Goal: Task Accomplishment & Management: Manage account settings

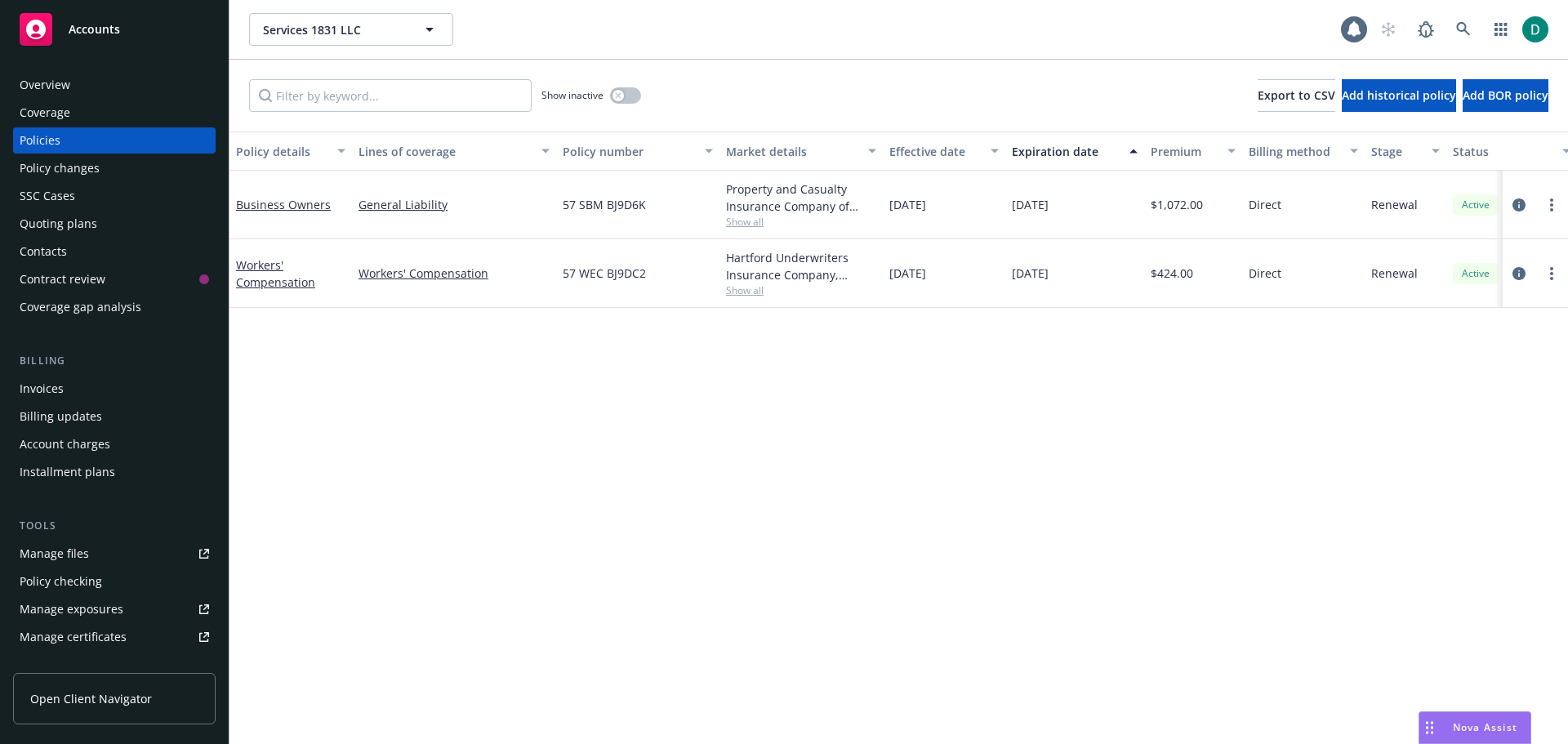
drag, startPoint x: 53, startPoint y: 94, endPoint x: 69, endPoint y: 99, distance: 16.8
click at [55, 94] on div "Overview" at bounding box center [45, 85] width 51 height 26
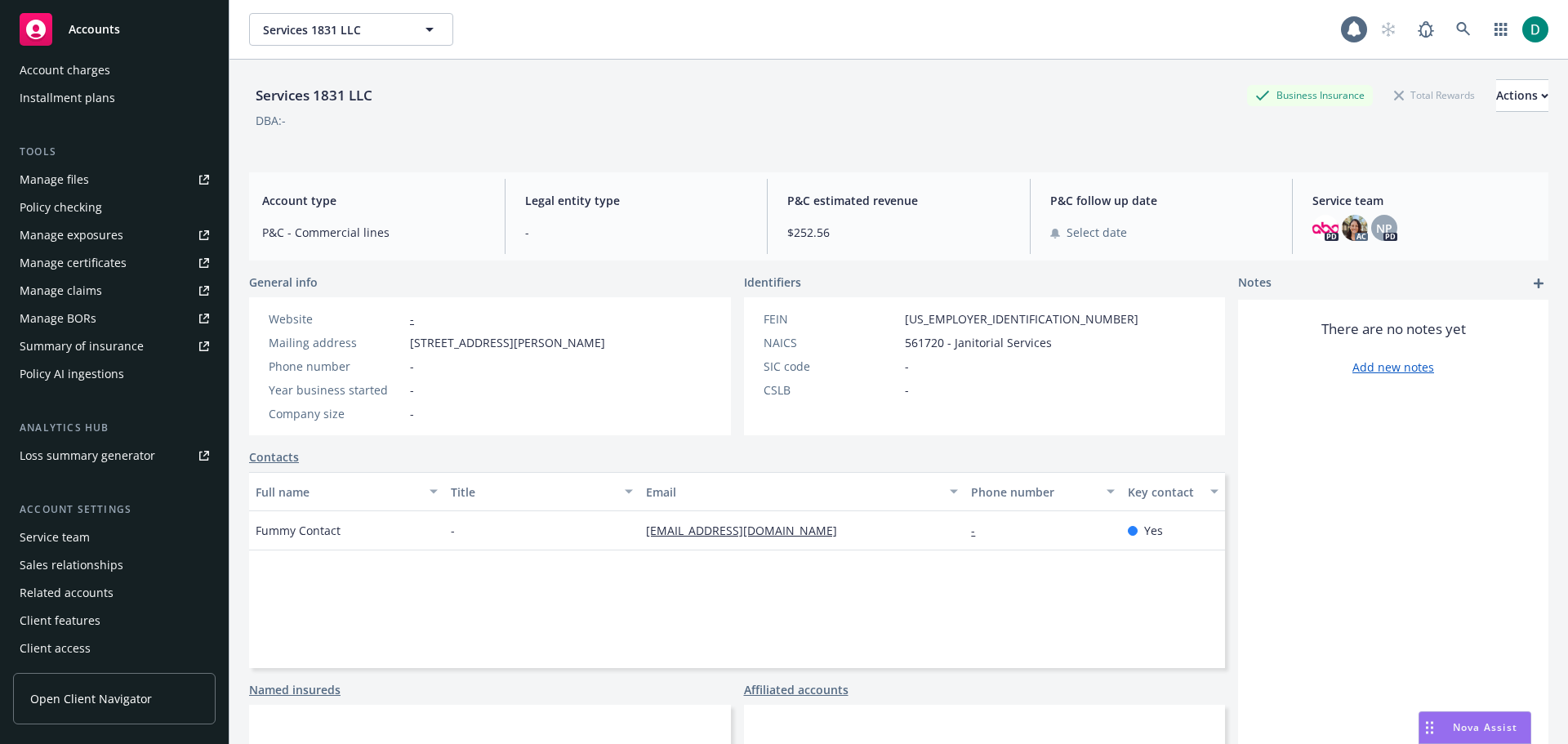
scroll to position [375, 0]
click at [82, 539] on div "Service team" at bounding box center [54, 536] width 70 height 26
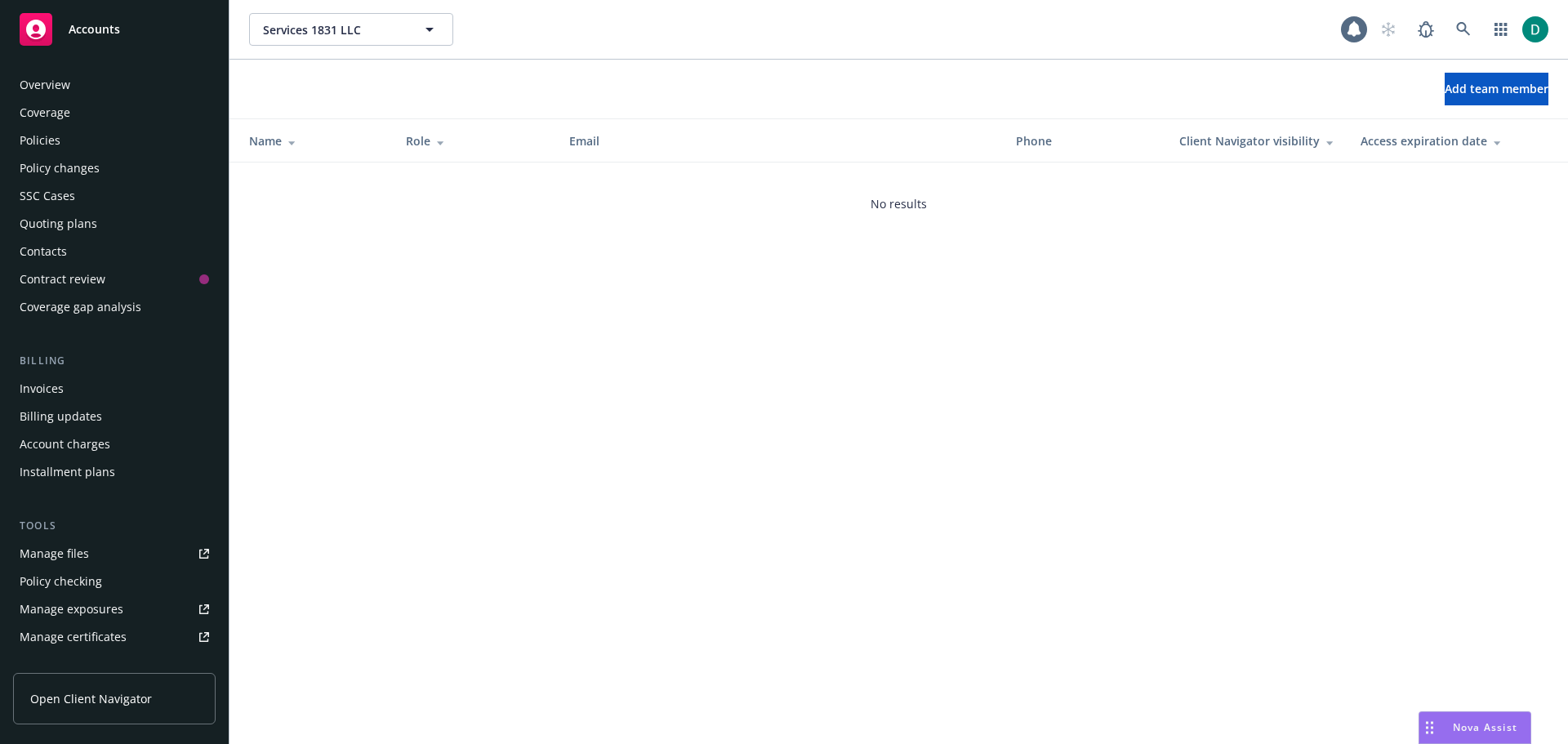
scroll to position [375, 0]
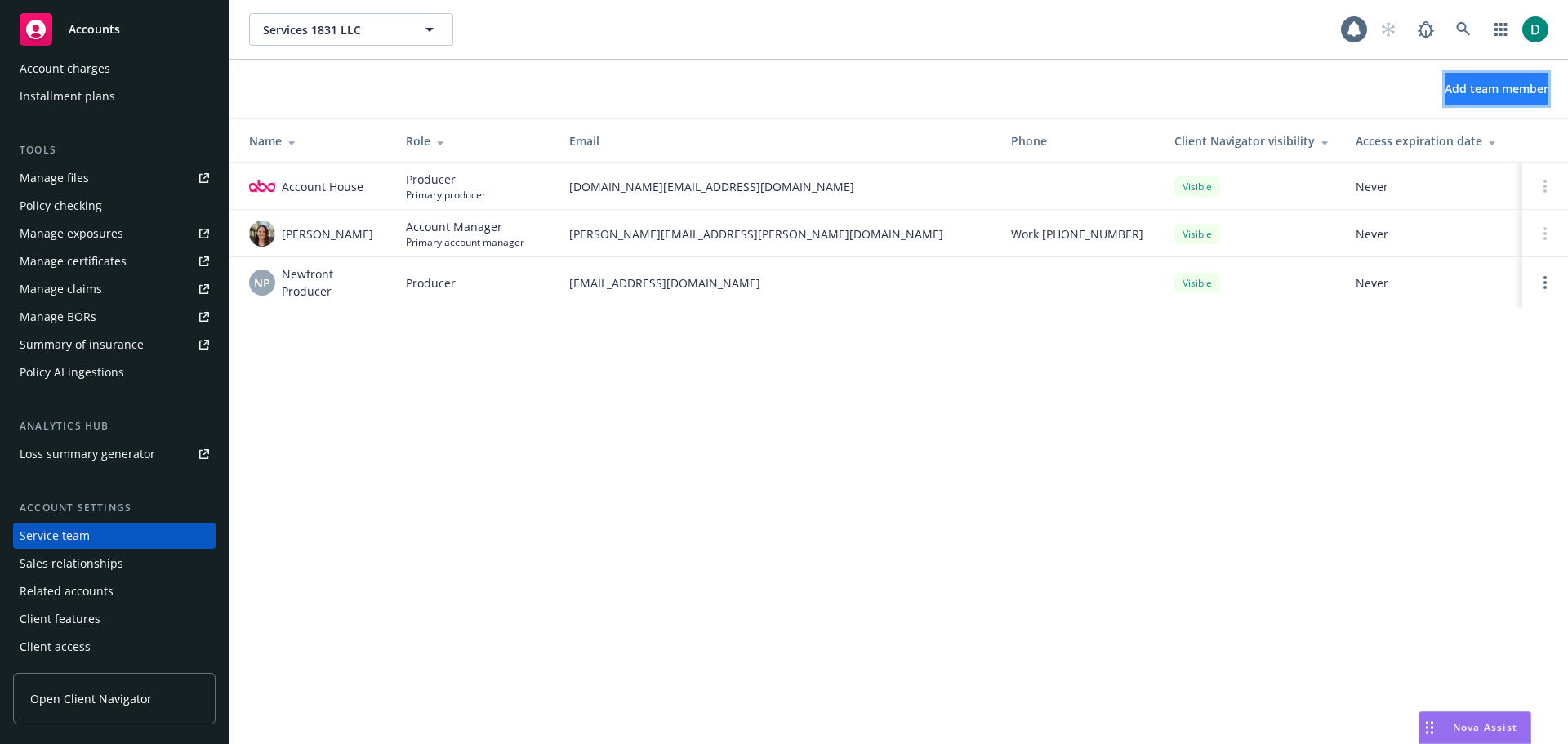
click at [1451, 94] on span "Add team member" at bounding box center [1497, 88] width 104 height 16
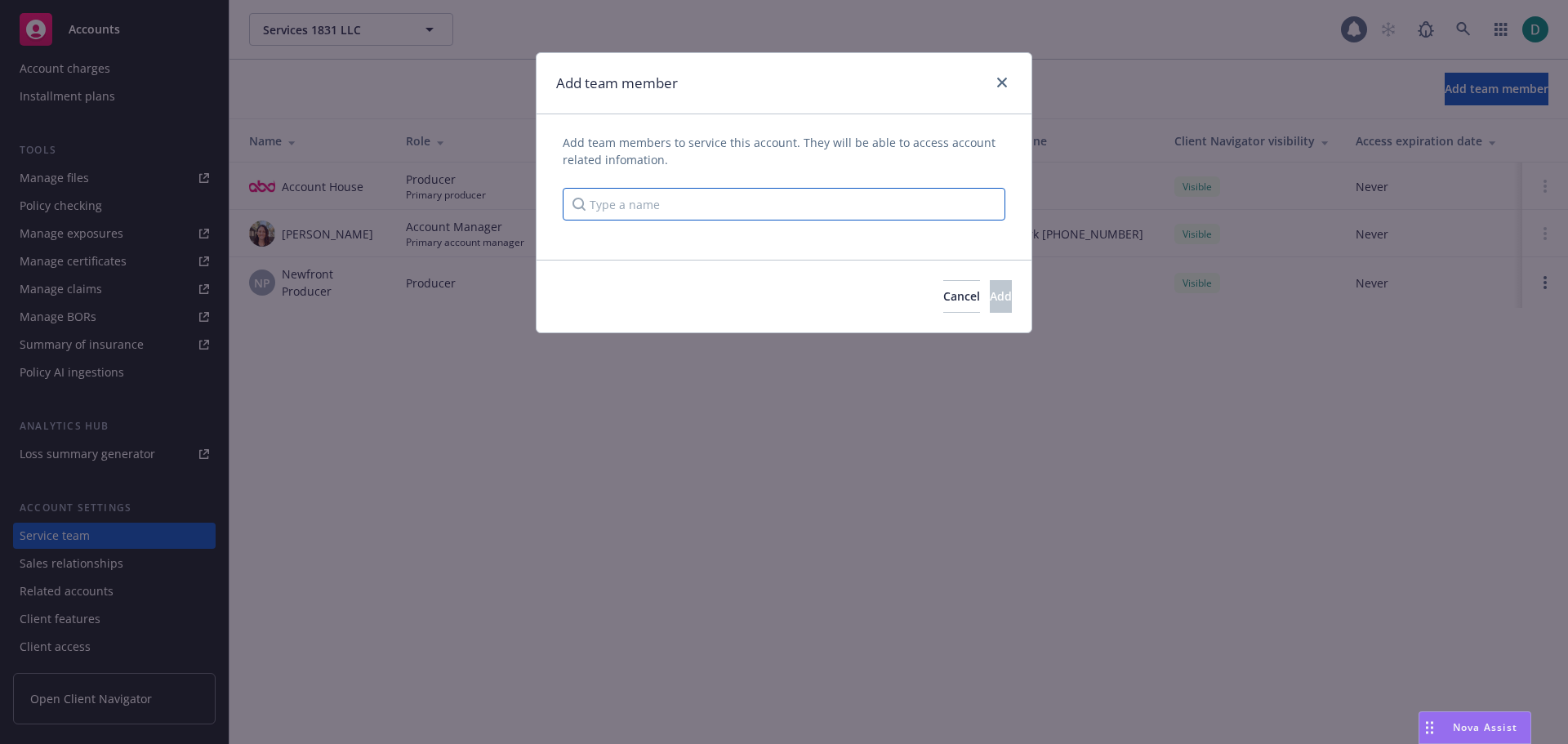
click at [815, 203] on input "Type a name" at bounding box center [784, 204] width 443 height 33
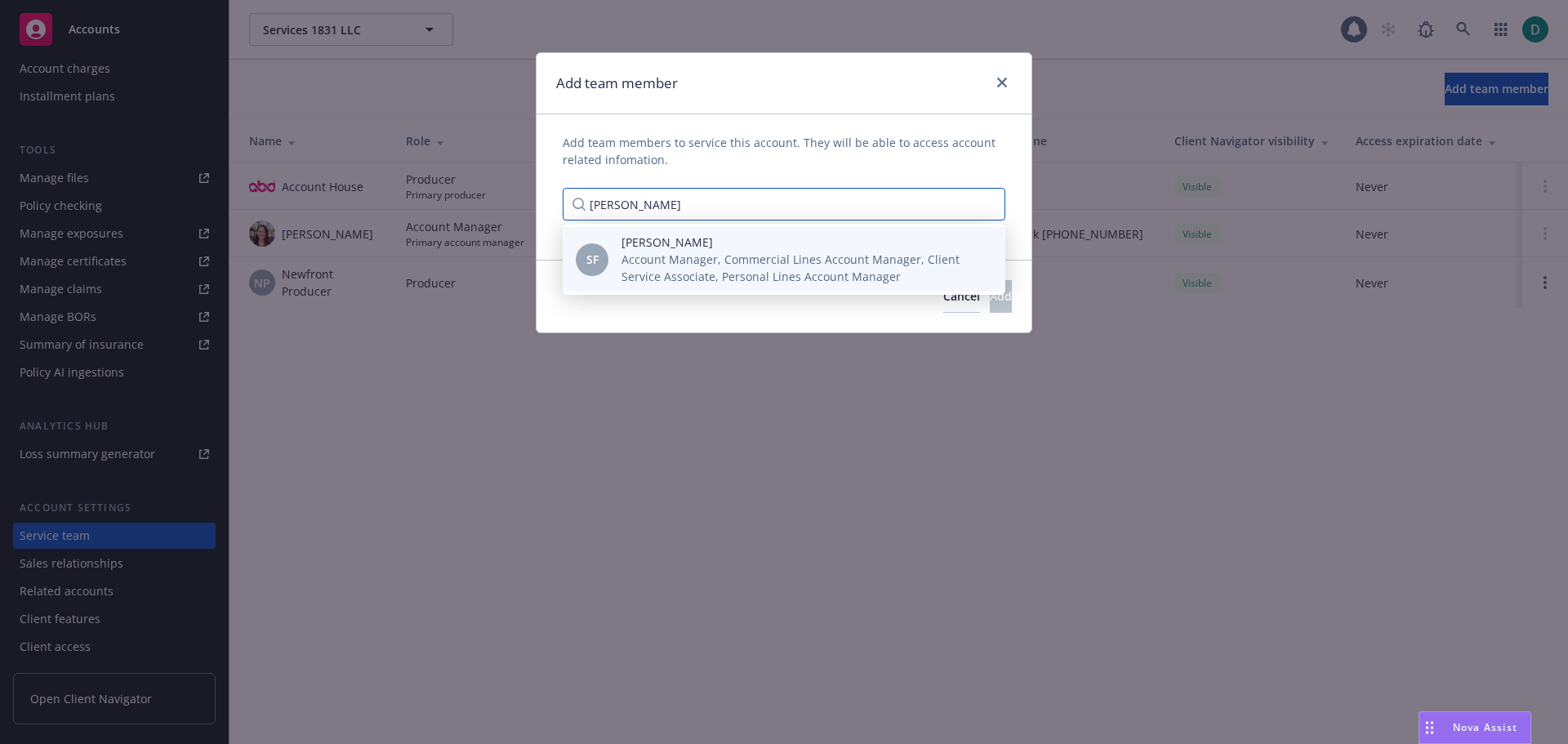
type input "[PERSON_NAME]"
click at [765, 266] on span "Account Manager, Commercial Lines Account Manager, Client Service Associate, Pe…" at bounding box center [799, 267] width 358 height 35
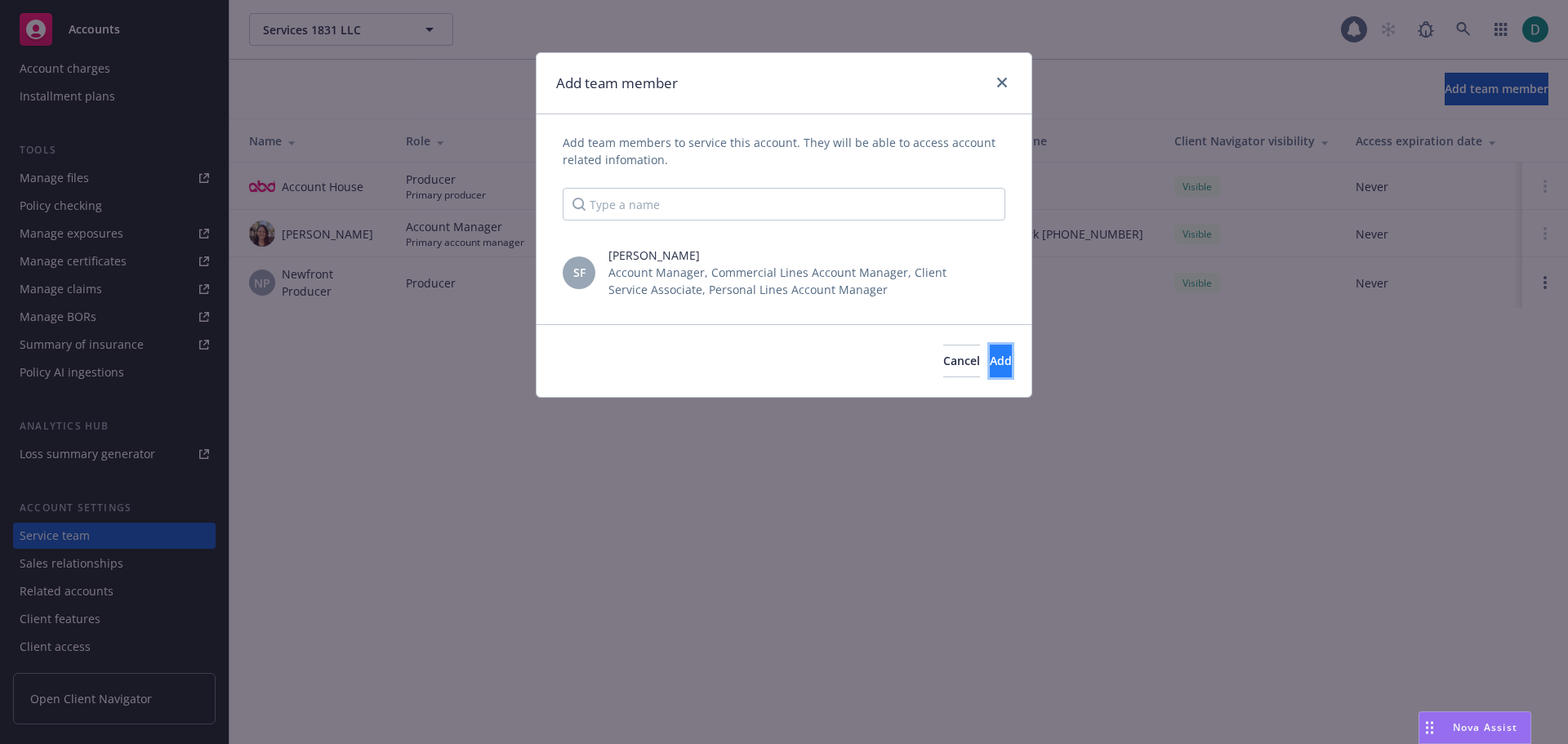
click at [990, 366] on span "Add" at bounding box center [1001, 360] width 23 height 16
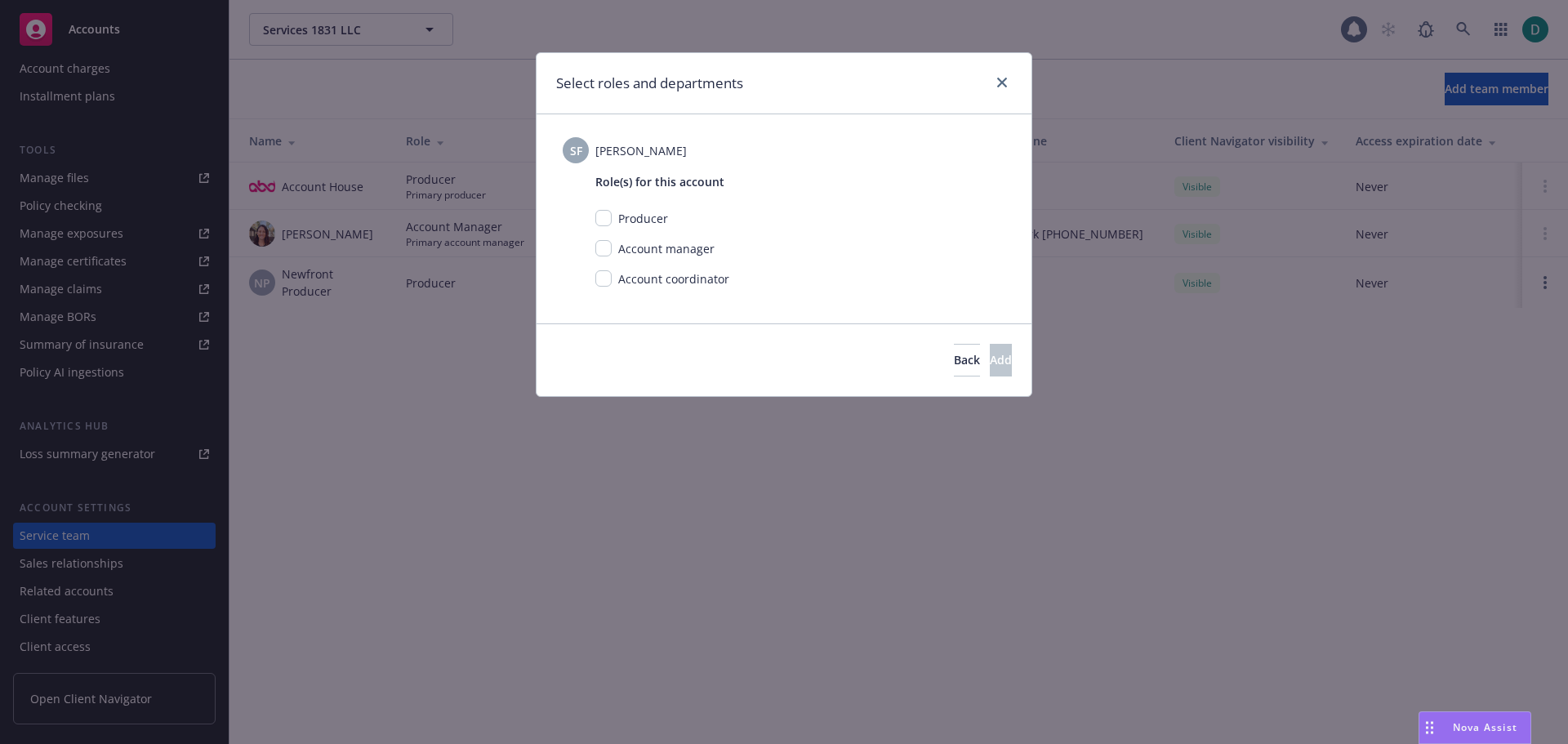
click at [595, 247] on div "Role(s) for this account Producer Account manager Account coordinator" at bounding box center [784, 232] width 443 height 137
click at [602, 252] on input "checkbox" at bounding box center [603, 248] width 16 height 16
checkbox input "true"
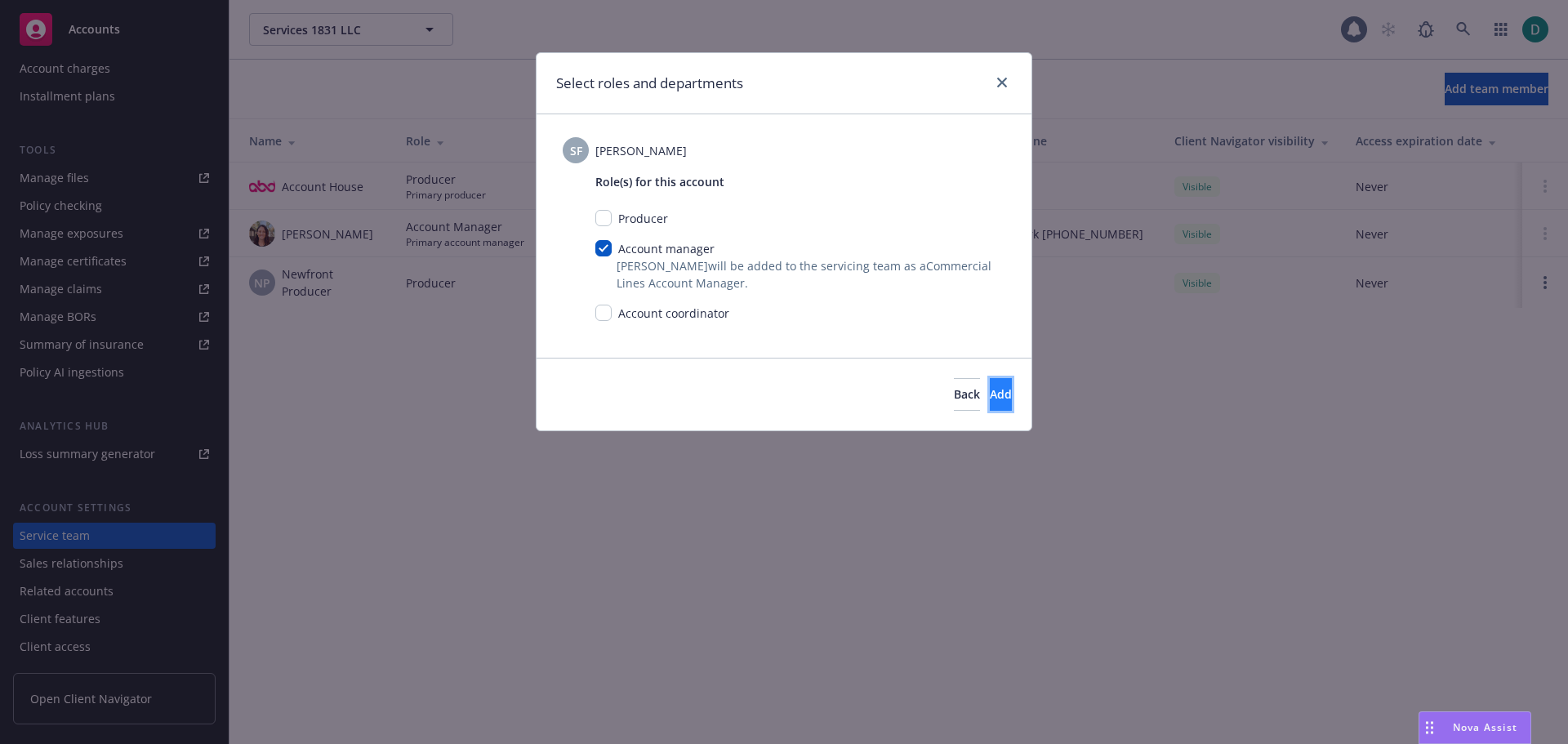
click at [990, 386] on button "Add" at bounding box center [1001, 394] width 23 height 33
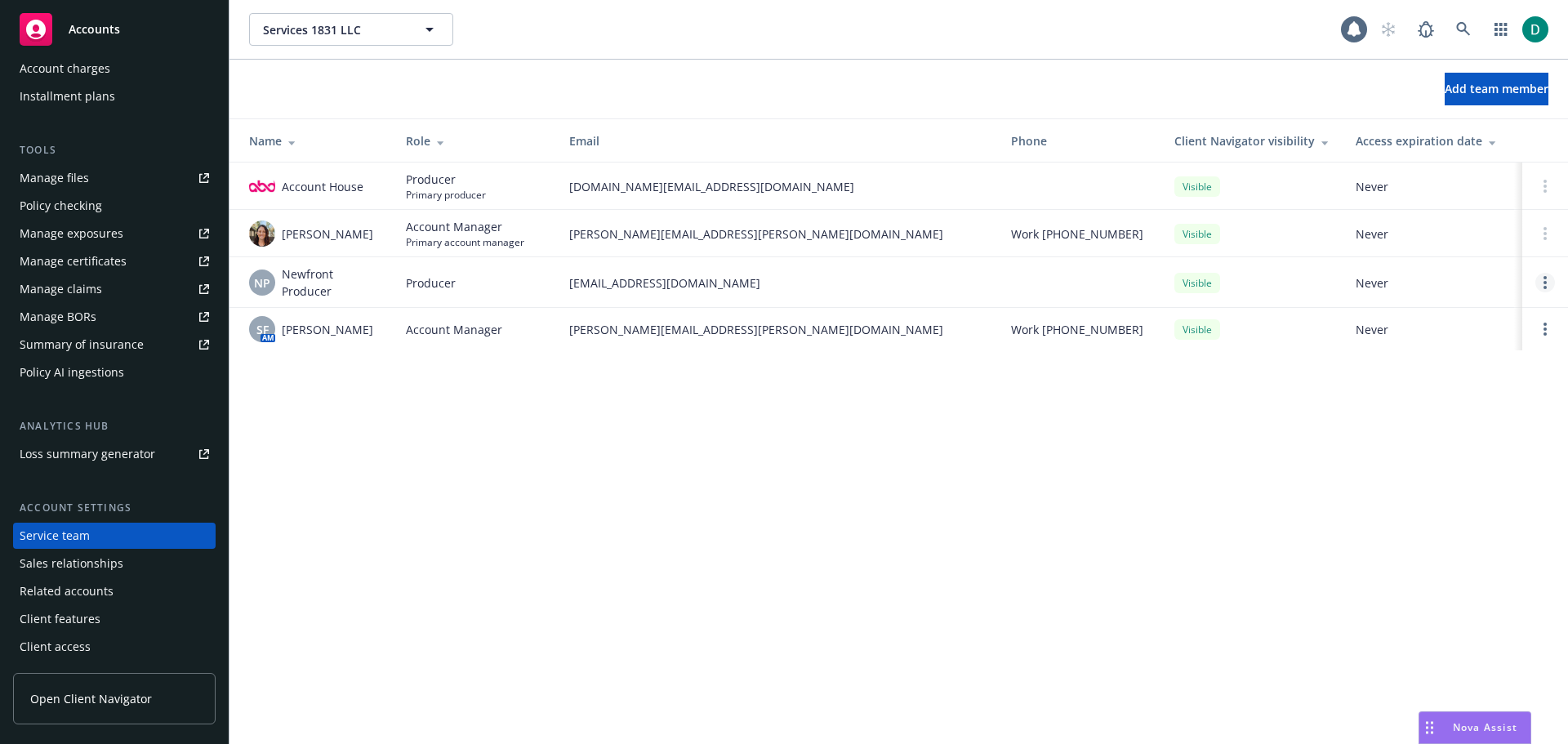
click at [1547, 282] on link "Open options" at bounding box center [1545, 282] width 20 height 20
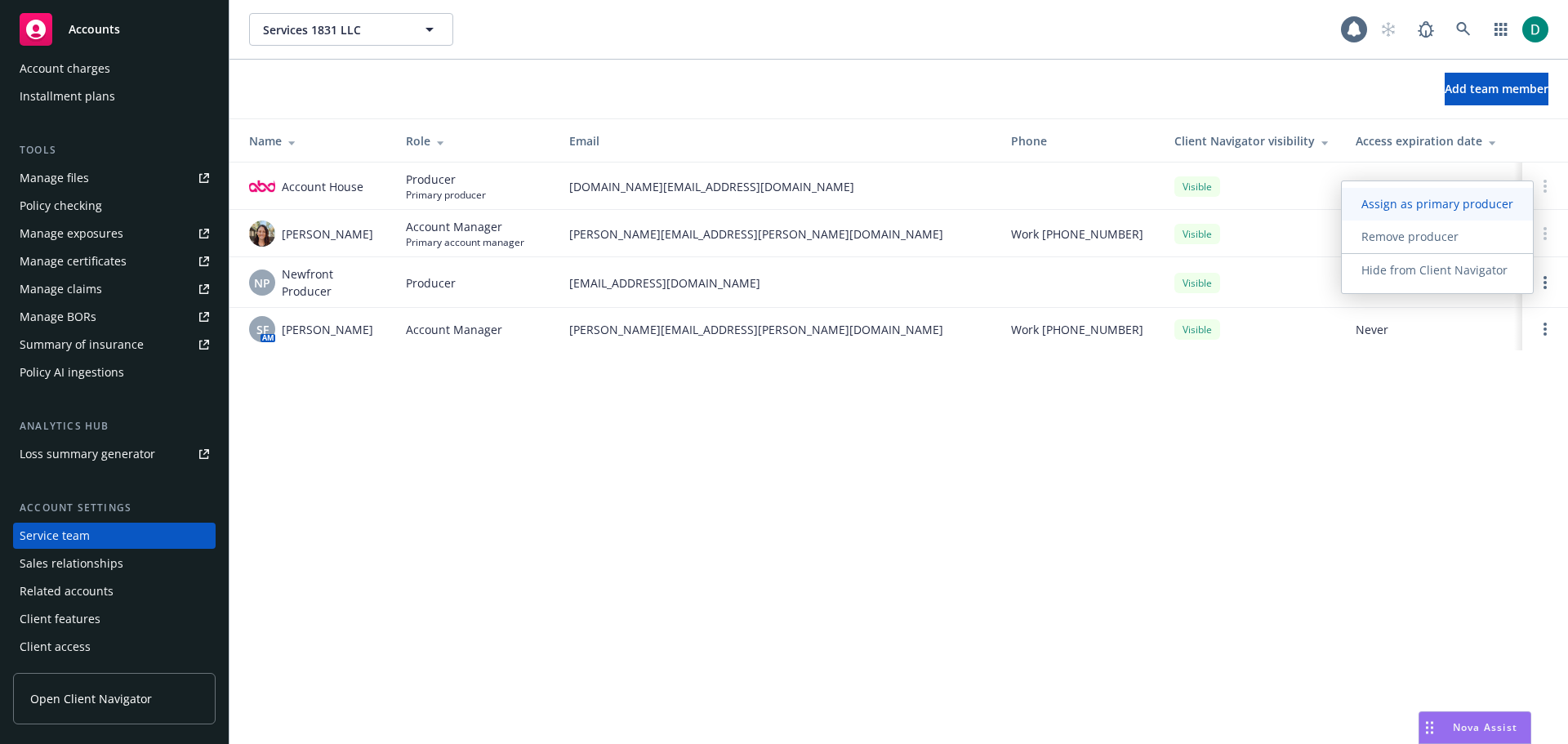
click at [1449, 212] on link "Assign as primary producer" at bounding box center [1438, 204] width 191 height 33
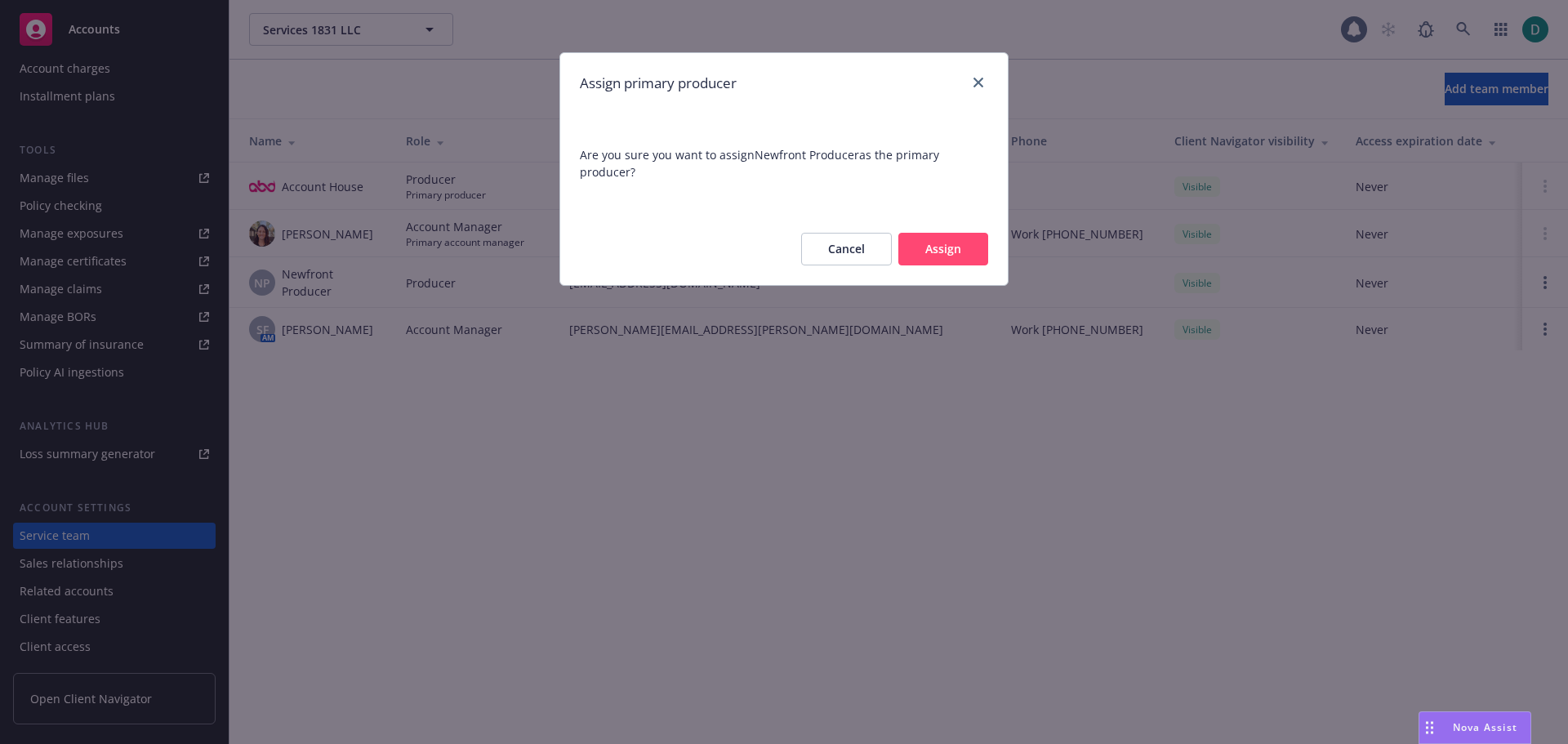
click at [961, 250] on button "Assign" at bounding box center [944, 249] width 90 height 33
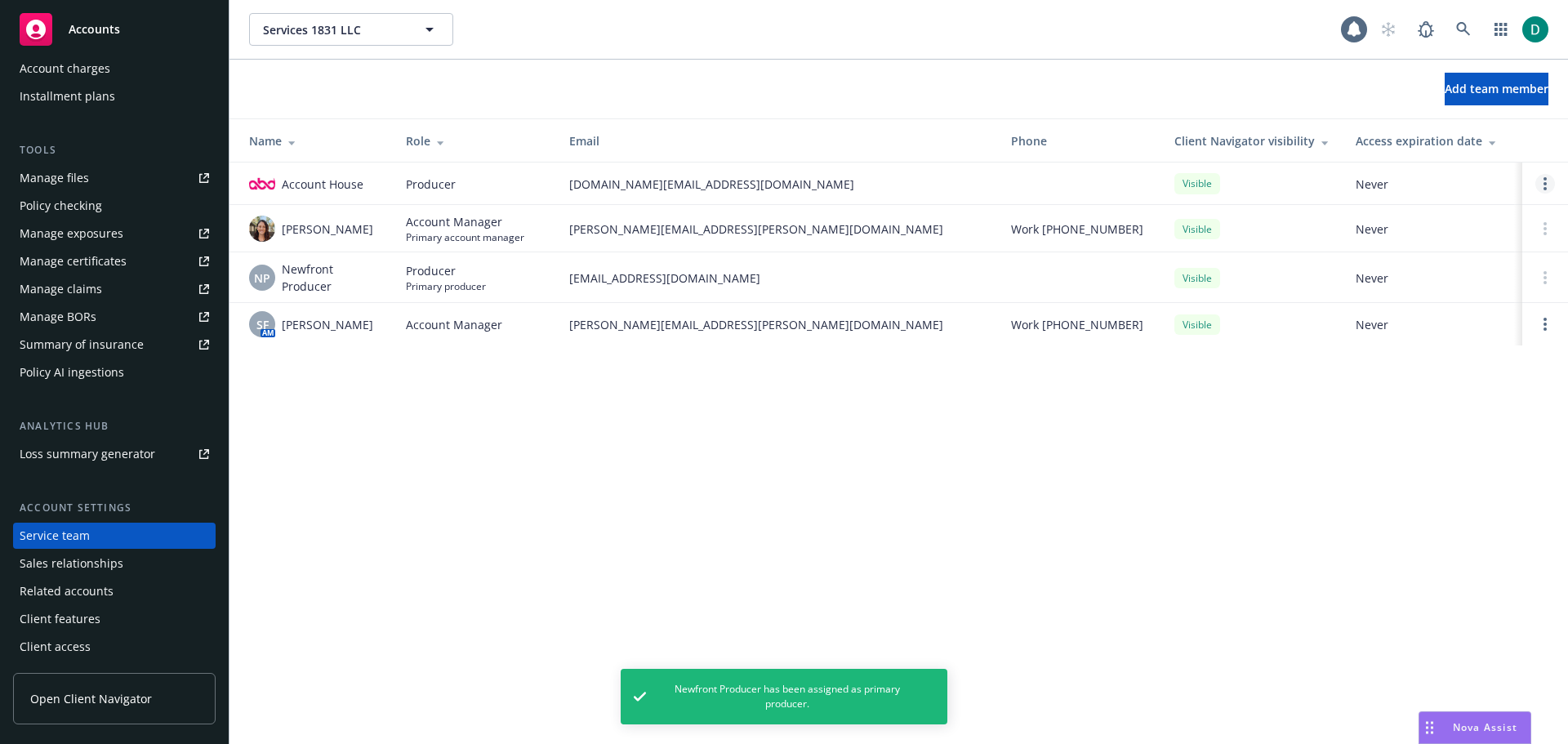
click at [1542, 186] on link "Open options" at bounding box center [1545, 183] width 20 height 20
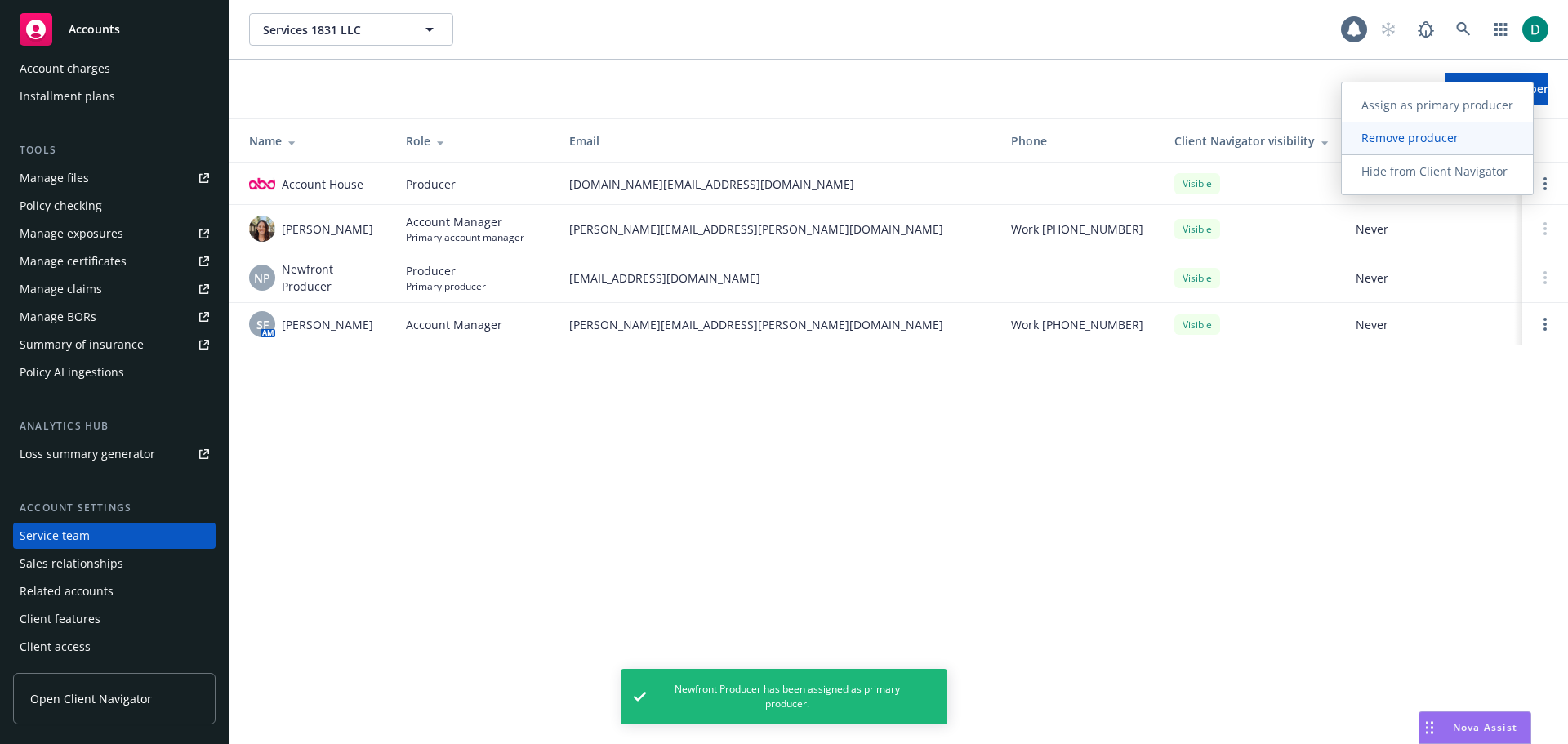
click at [1425, 134] on span "Remove producer" at bounding box center [1409, 137] width 136 height 16
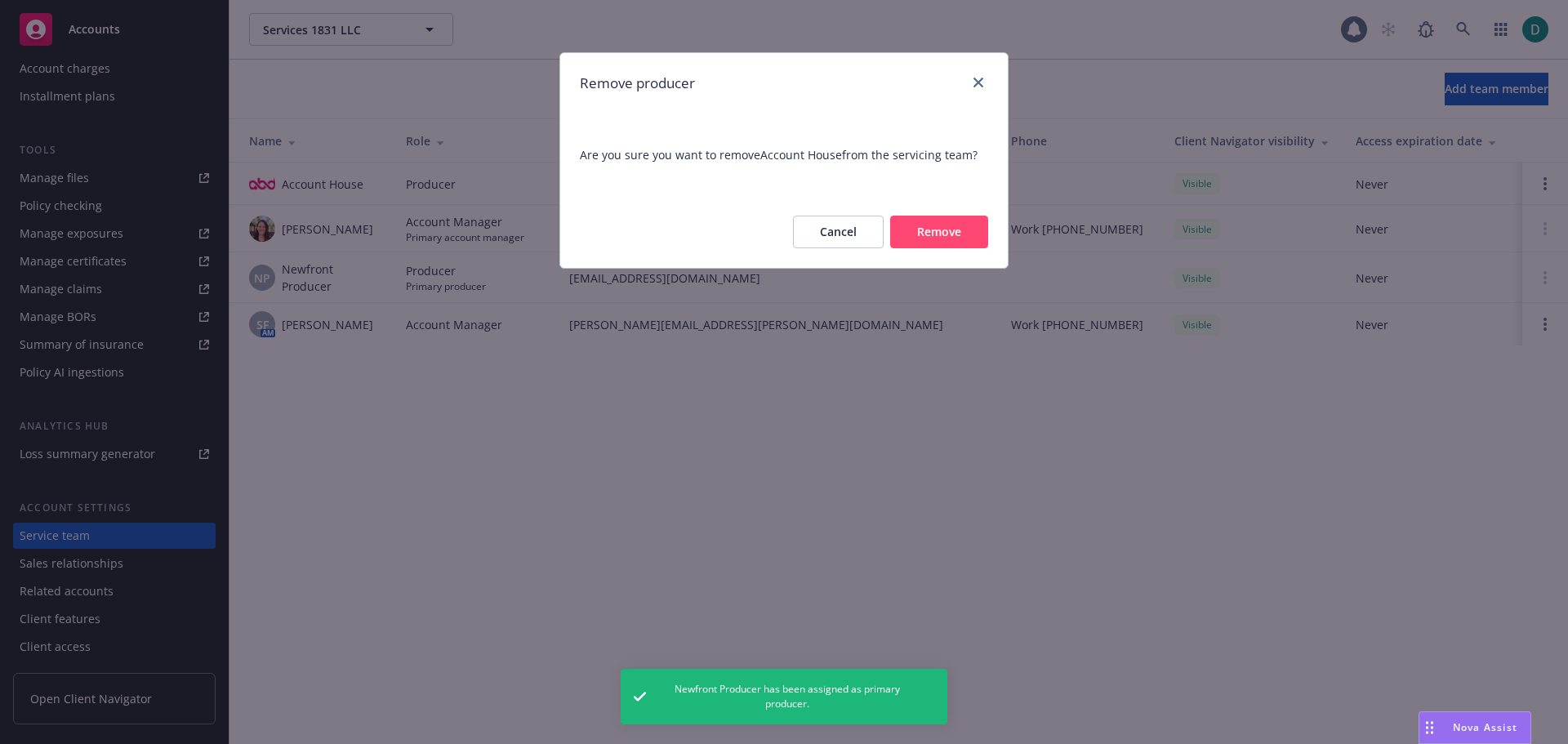
click at [913, 223] on button "Remove" at bounding box center [939, 232] width 98 height 33
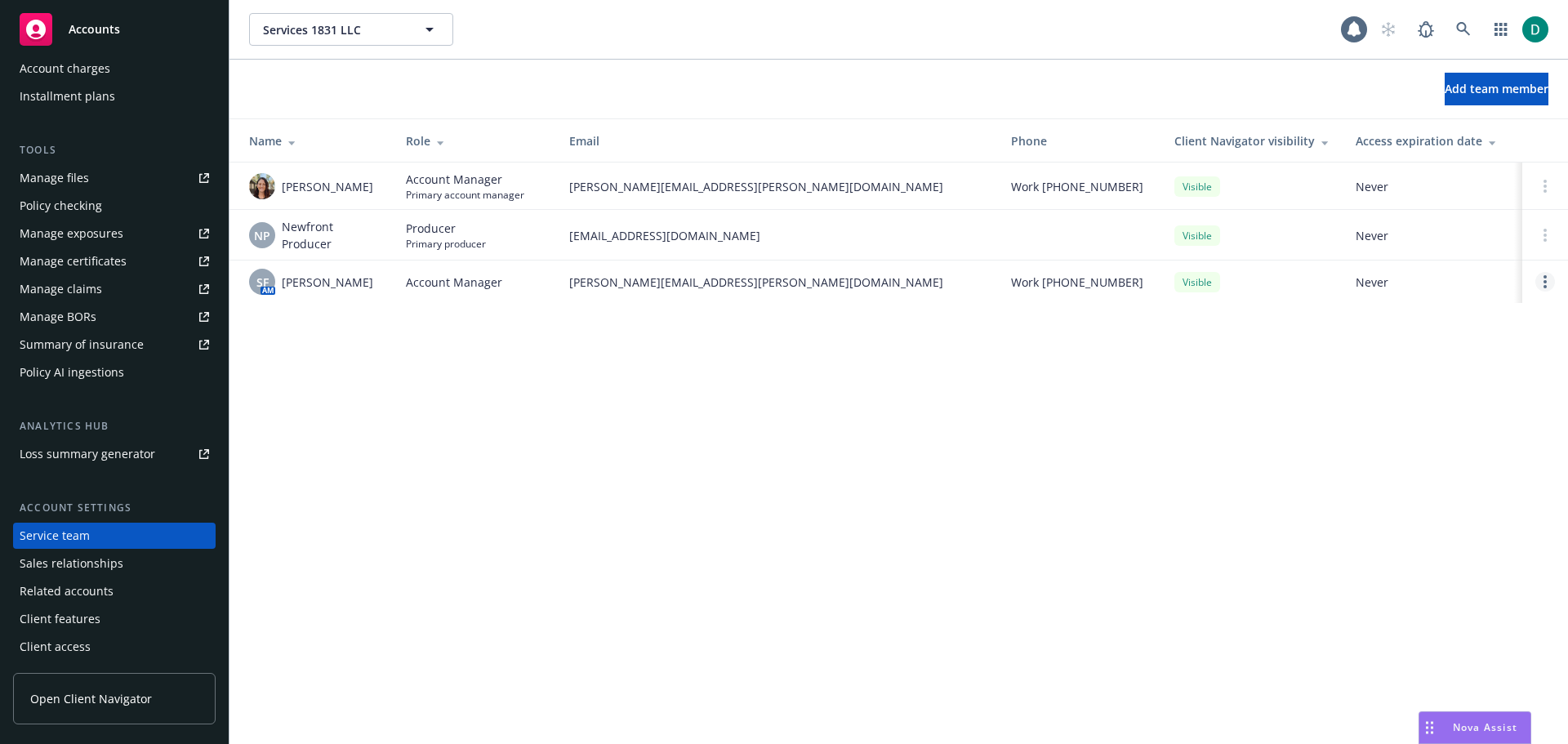
click at [1555, 278] on link "Open options" at bounding box center [1545, 281] width 20 height 20
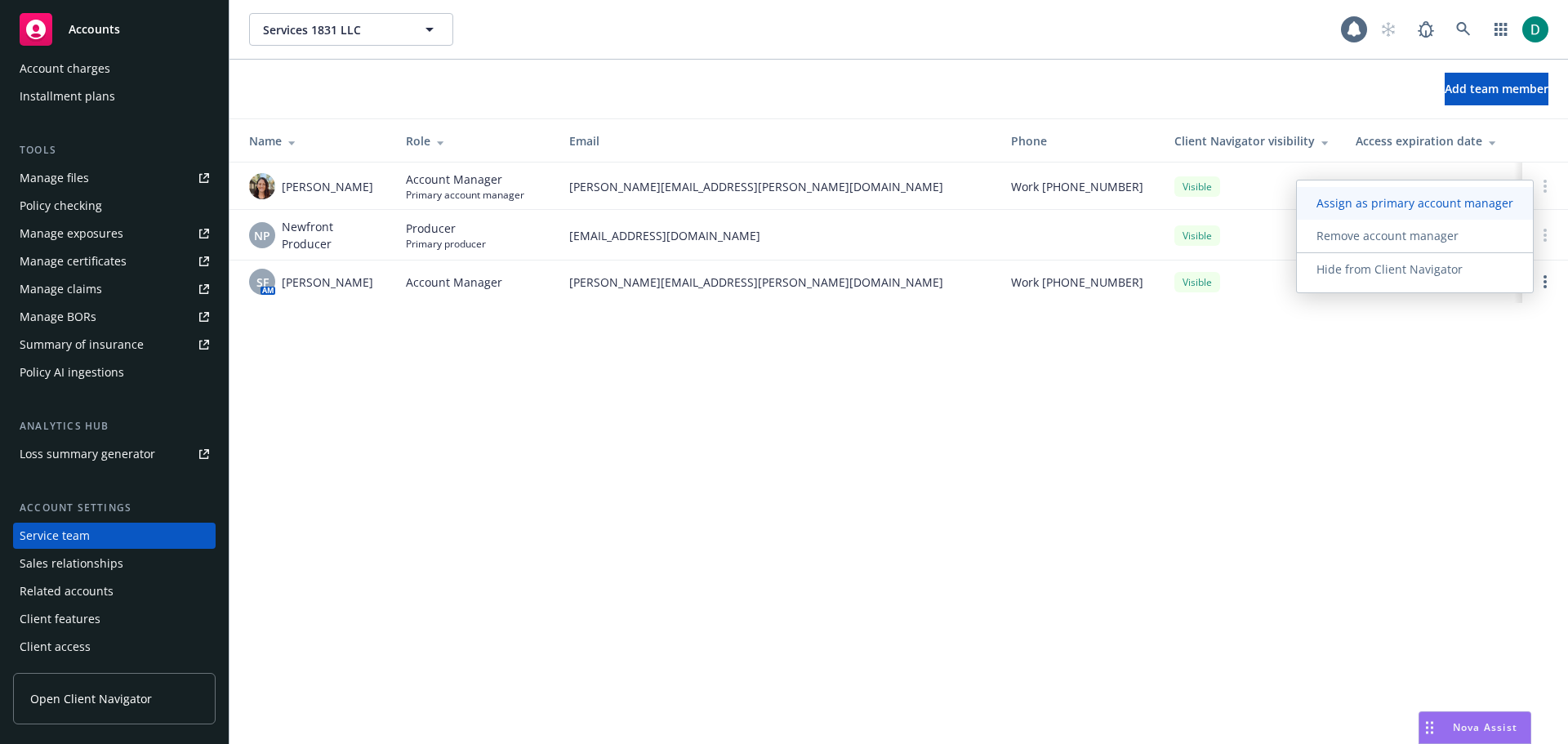
click at [1445, 211] on span "Assign as primary account manager" at bounding box center [1415, 203] width 236 height 16
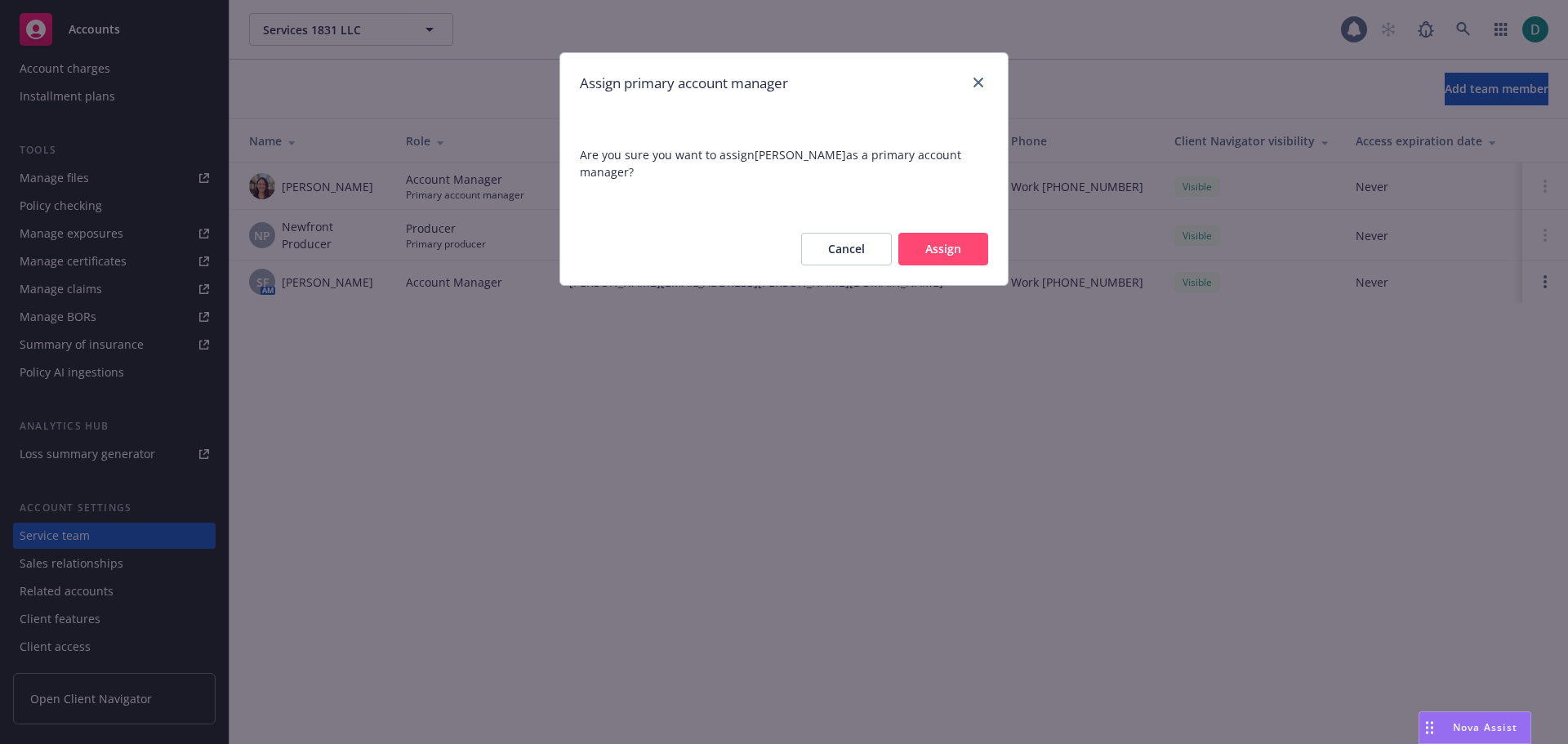
click at [942, 259] on button "Assign" at bounding box center [944, 249] width 90 height 33
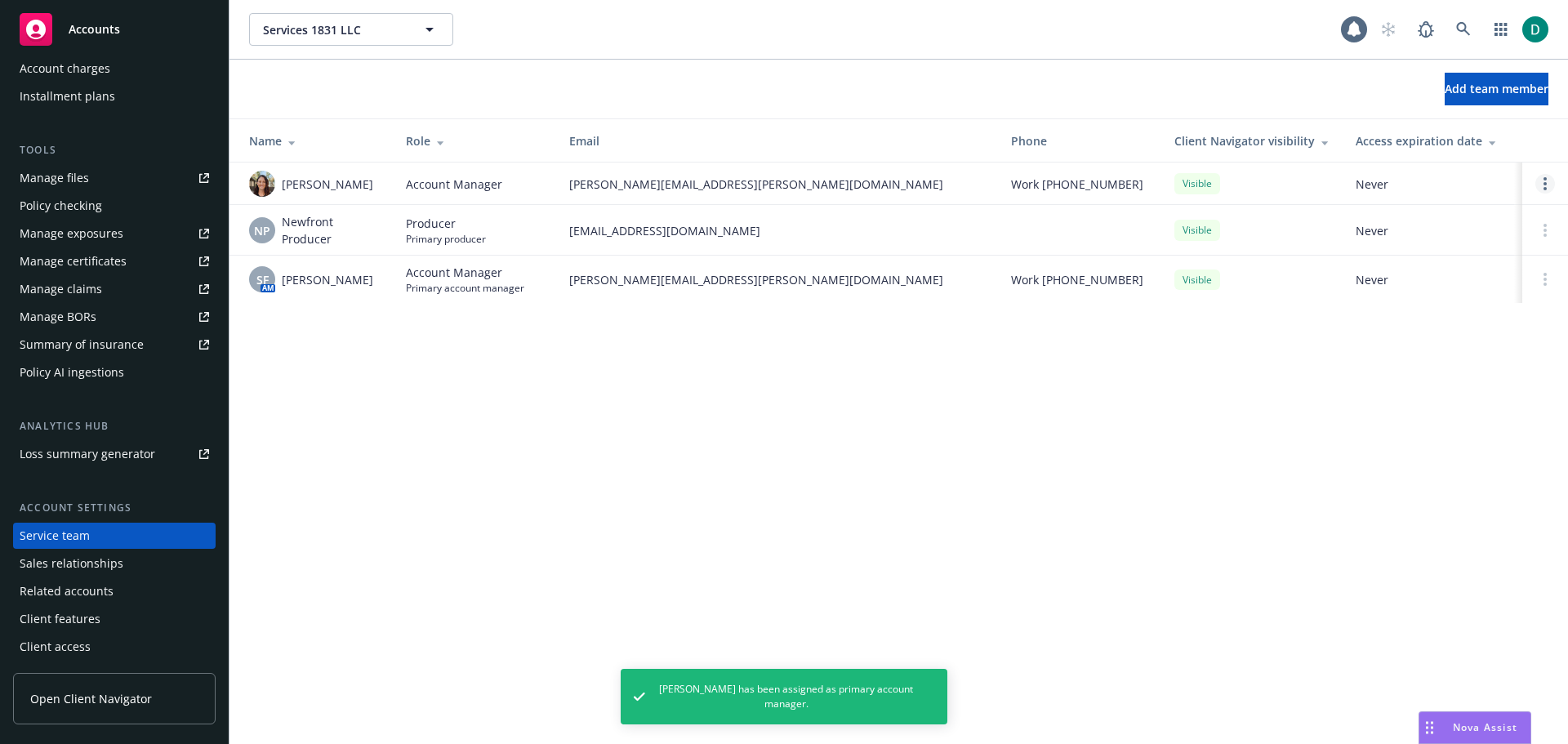
click at [1542, 180] on link "Open options" at bounding box center [1545, 183] width 20 height 20
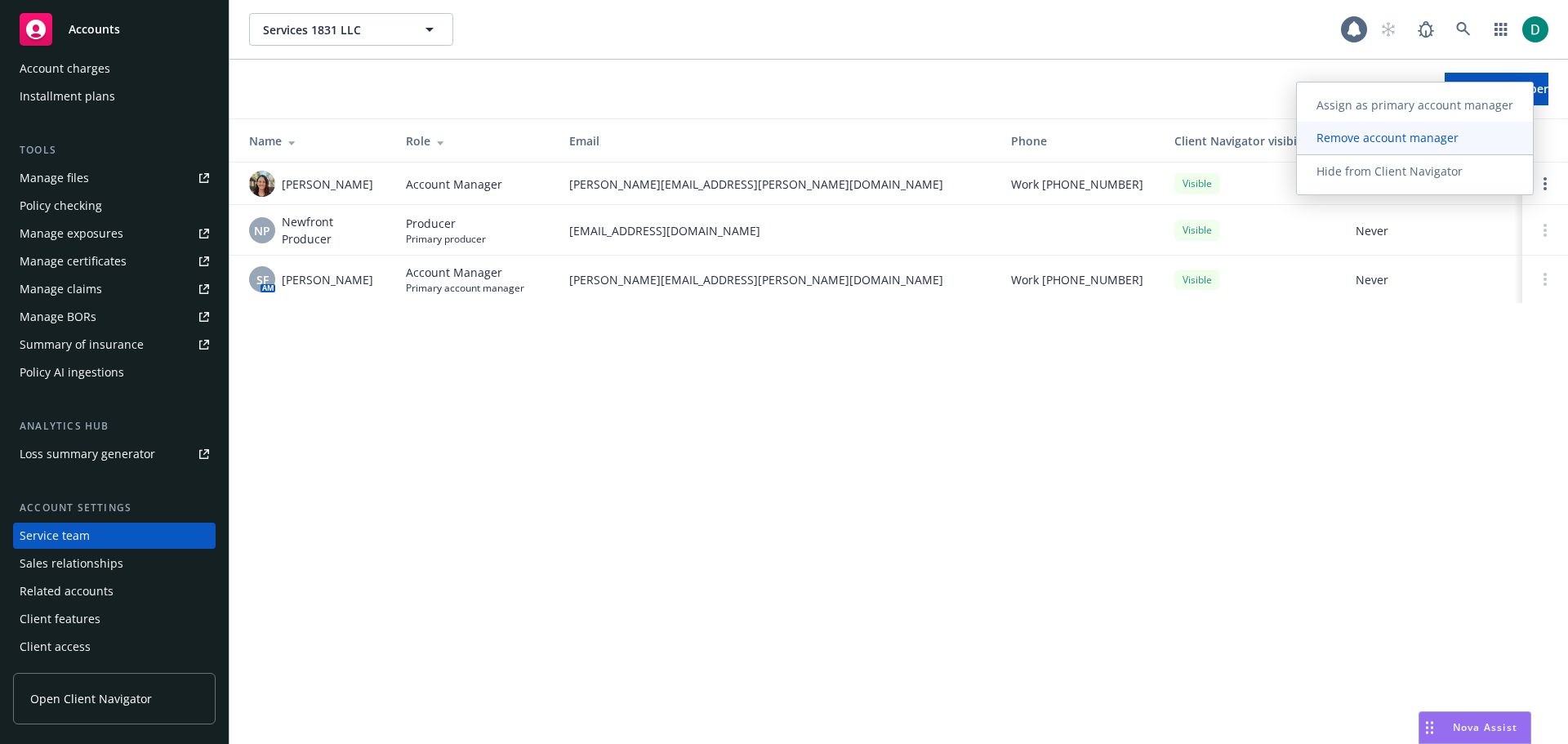
click at [1399, 144] on span "Remove account manager" at bounding box center [1387, 137] width 181 height 16
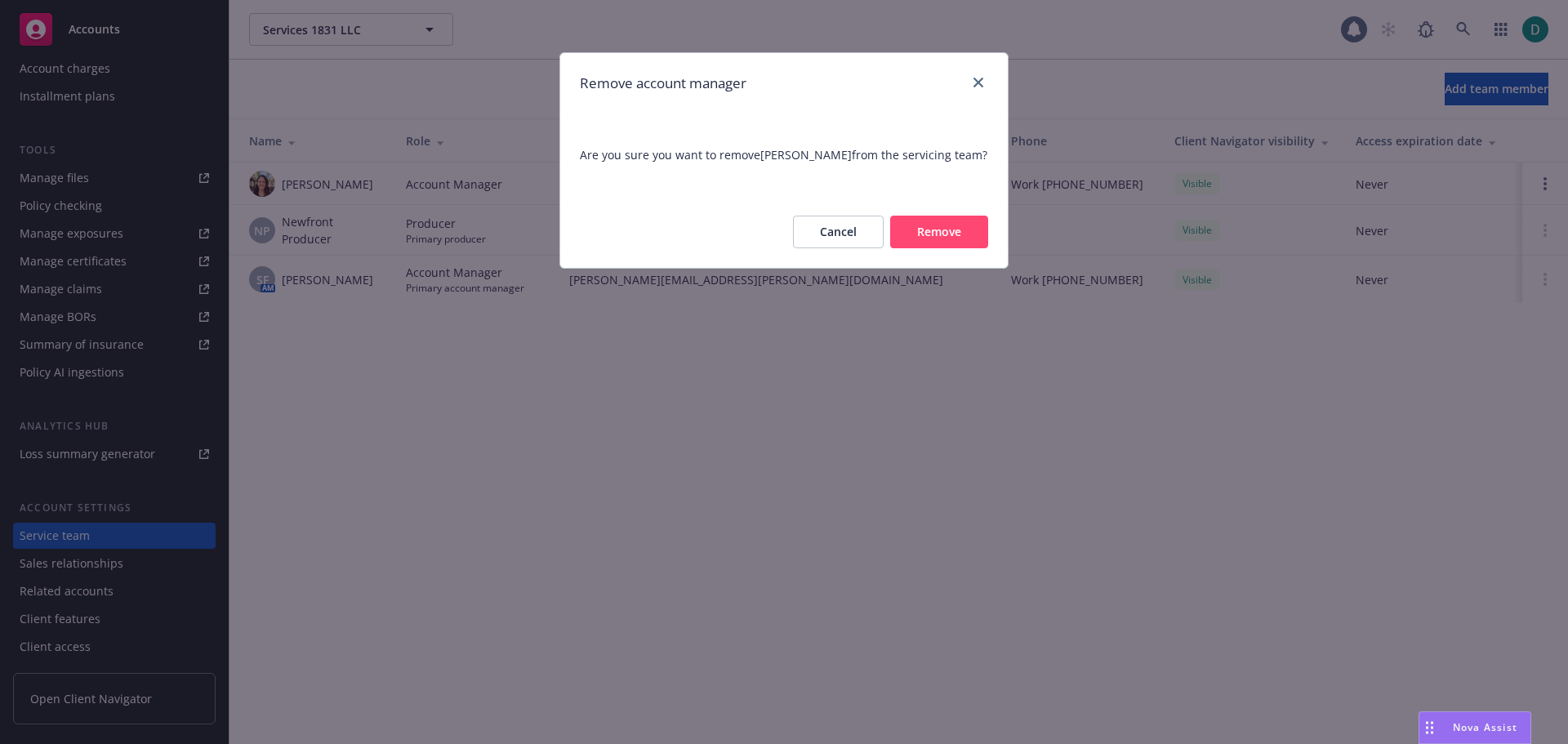
click at [945, 225] on button "Remove" at bounding box center [939, 232] width 98 height 33
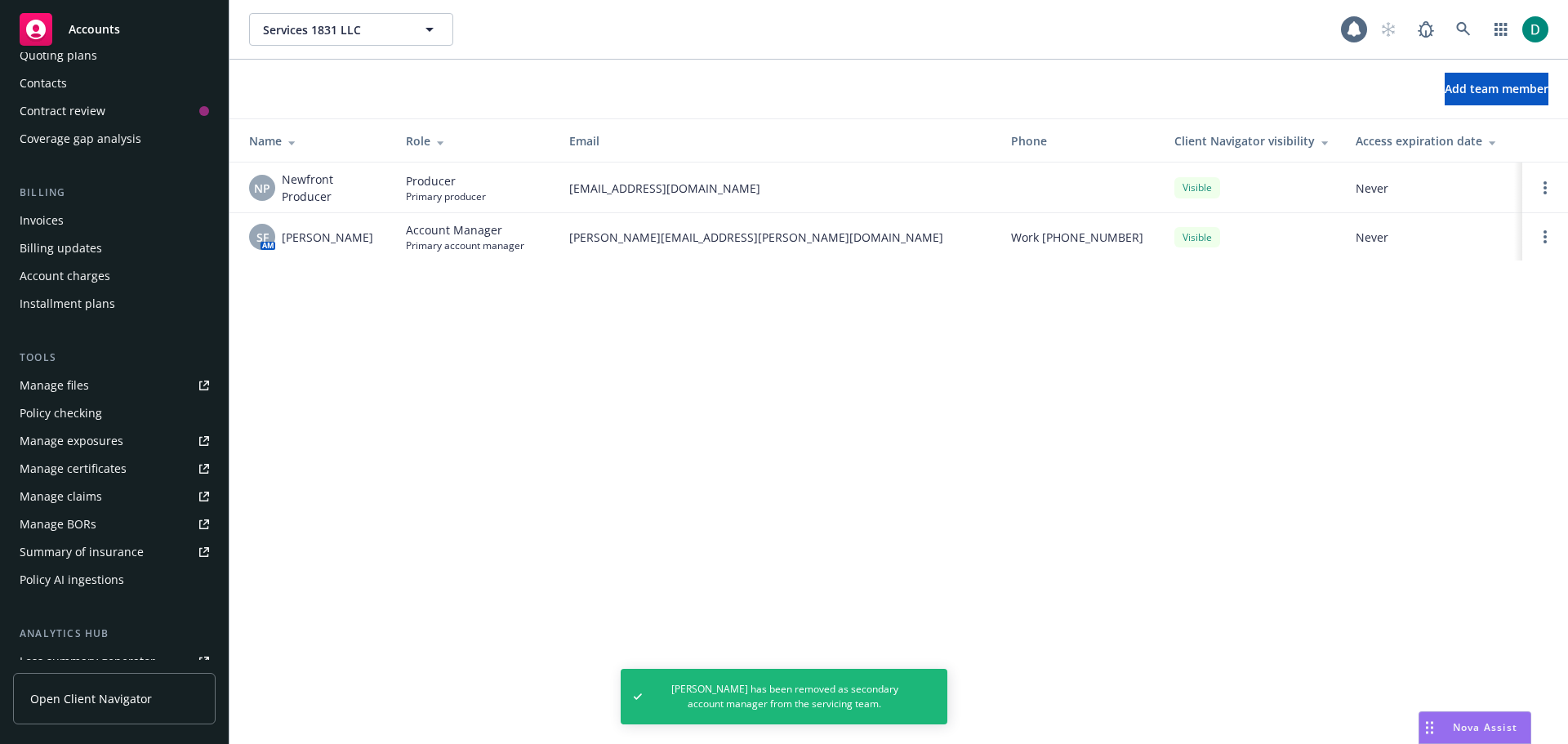
scroll to position [0, 0]
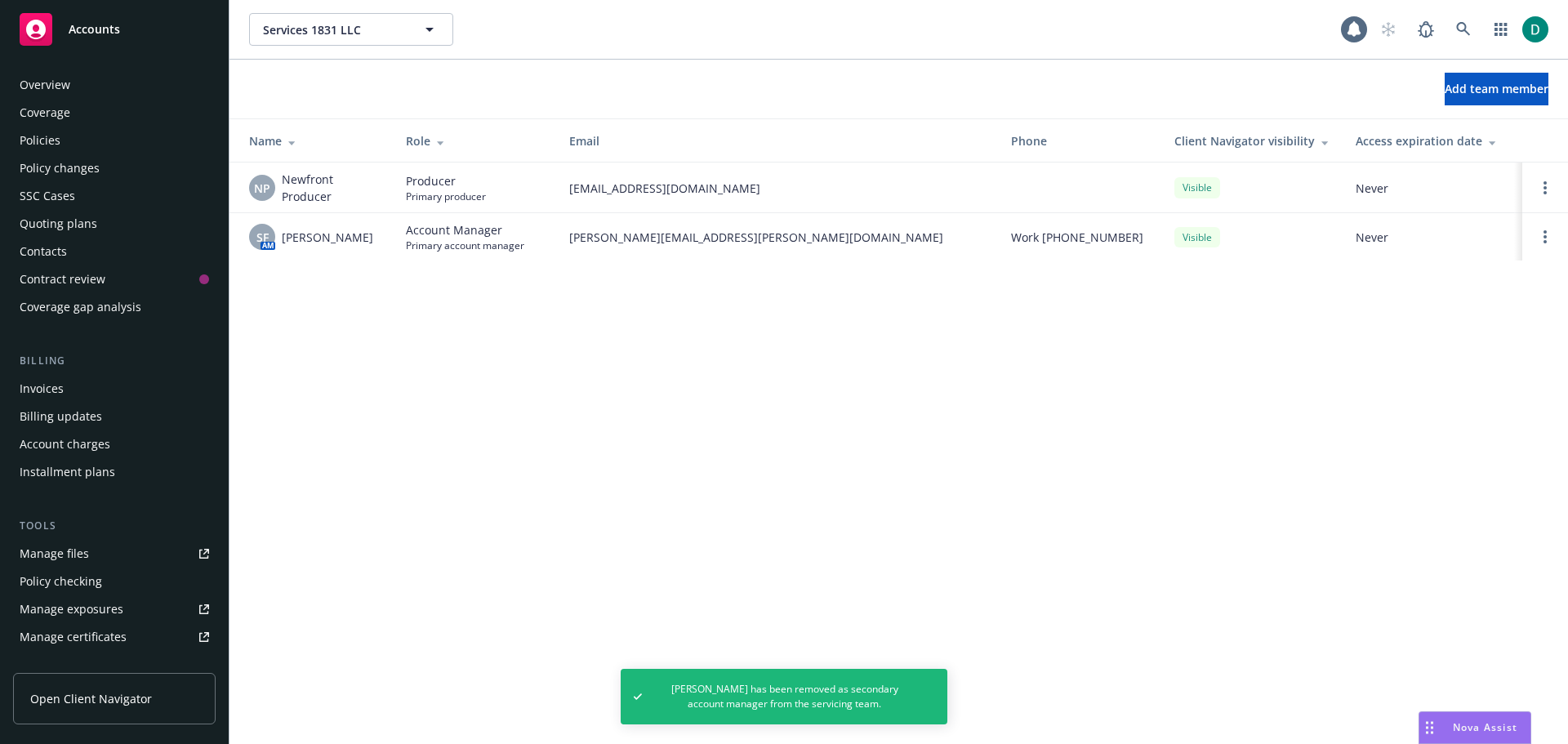
click at [58, 129] on div "Policies" at bounding box center [40, 141] width 41 height 26
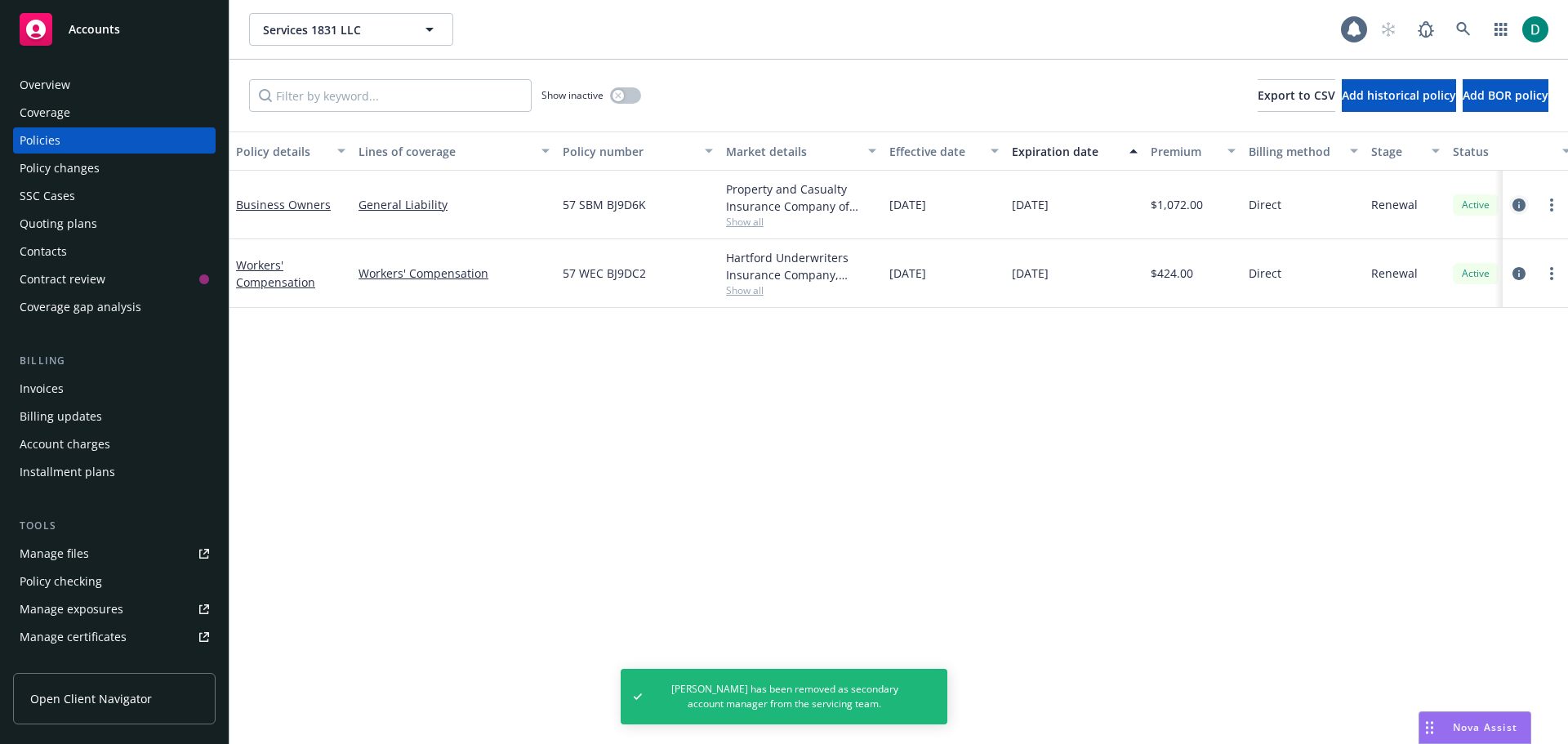
click at [1522, 208] on icon "circleInformation" at bounding box center [1519, 205] width 13 height 13
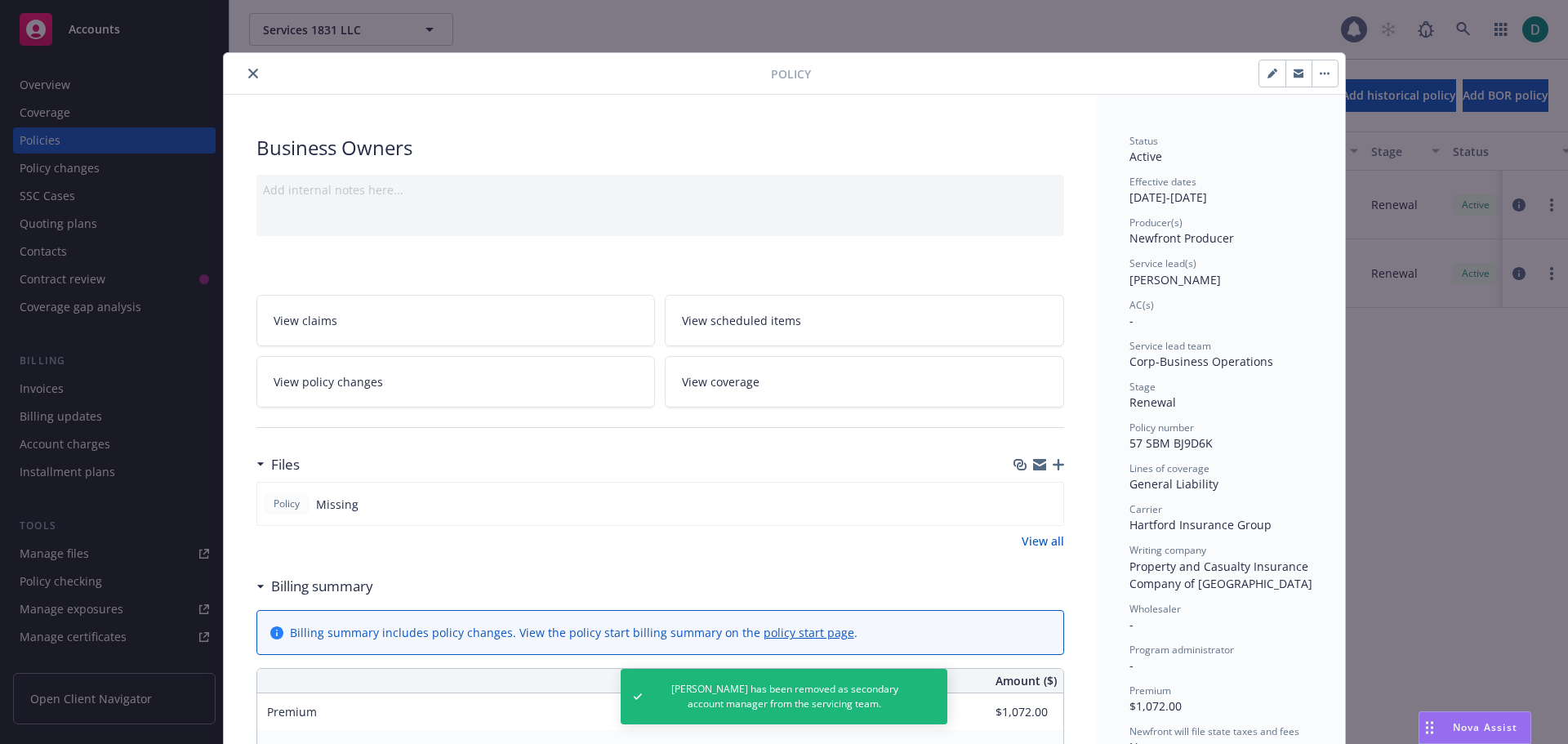
click at [1259, 75] on button "button" at bounding box center [1272, 73] width 26 height 26
select select "RENEWAL"
select select "12"
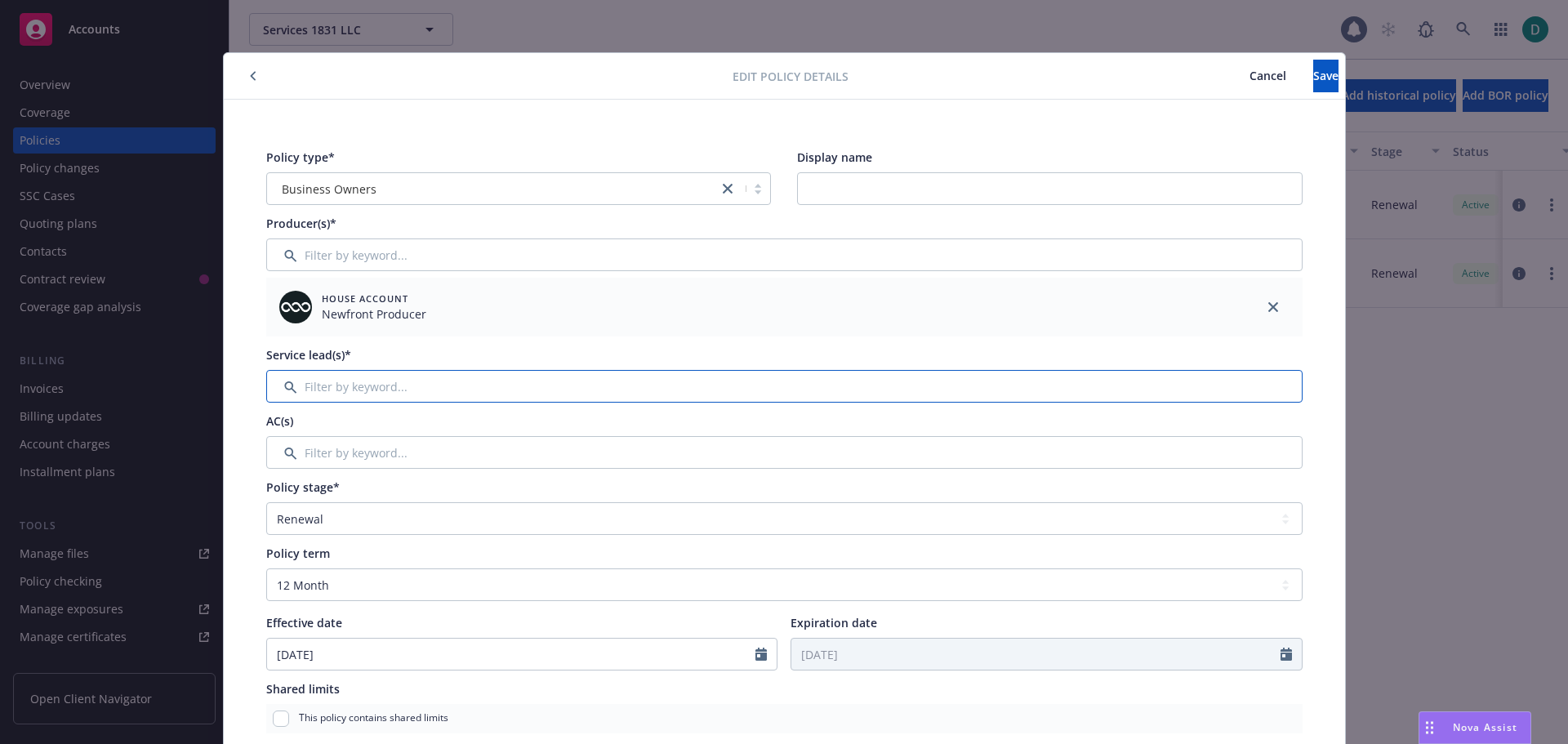
click at [383, 388] on input "Filter by keyword..." at bounding box center [784, 386] width 1037 height 33
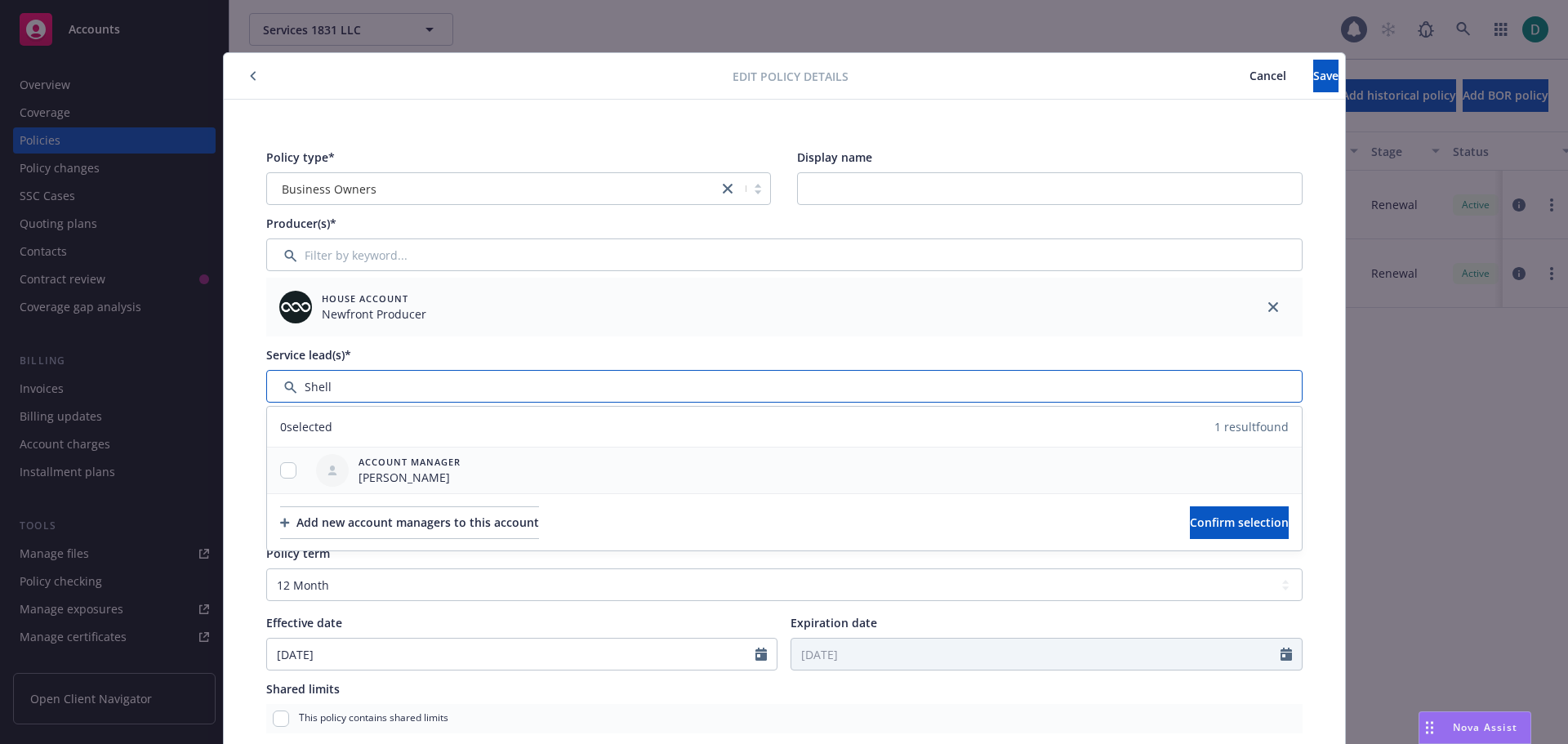
type input "Shell"
click at [282, 467] on input "checkbox" at bounding box center [288, 470] width 16 height 16
checkbox input "true"
click at [1206, 521] on span "Confirm selection" at bounding box center [1239, 522] width 99 height 16
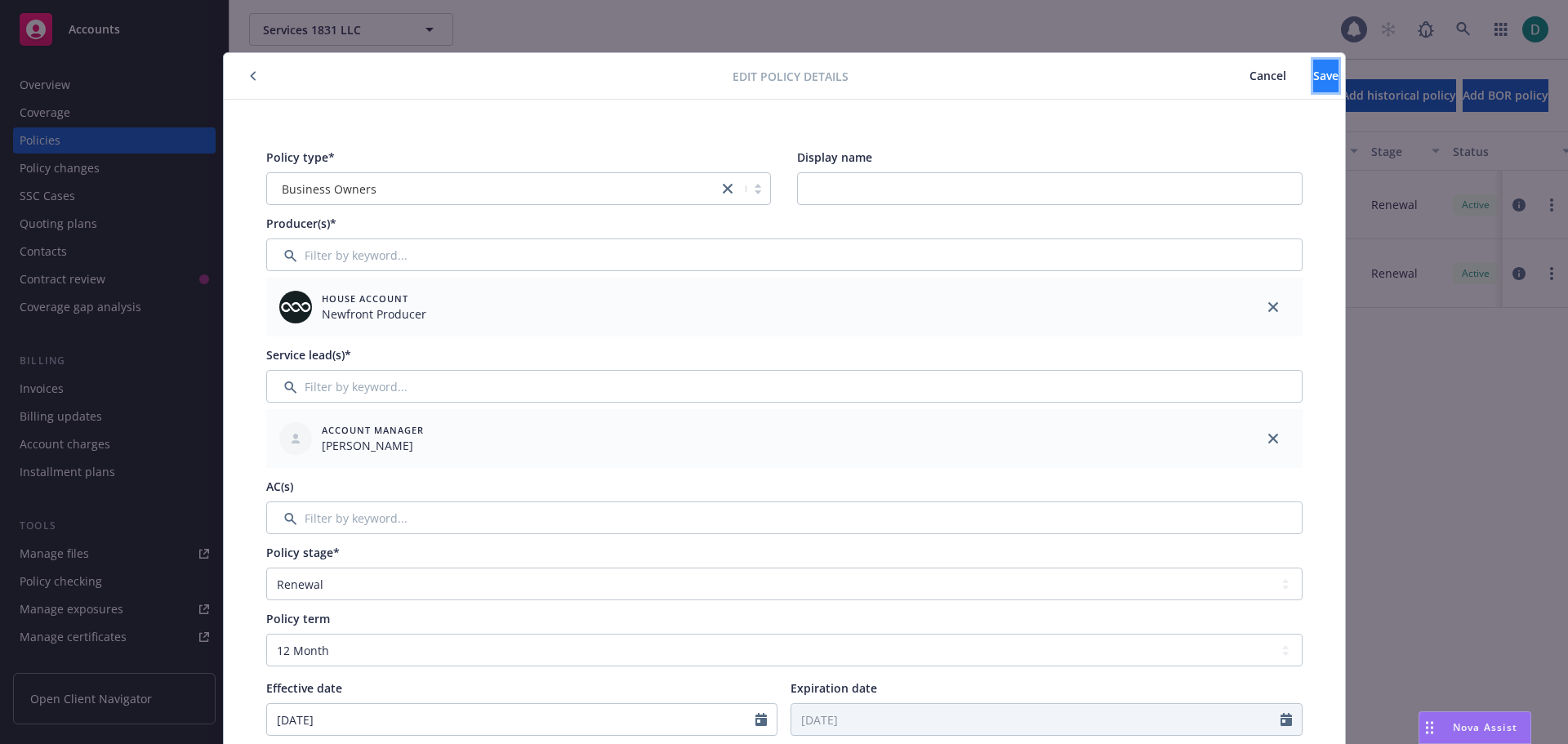
click at [1314, 75] on span "Save" at bounding box center [1326, 75] width 25 height 16
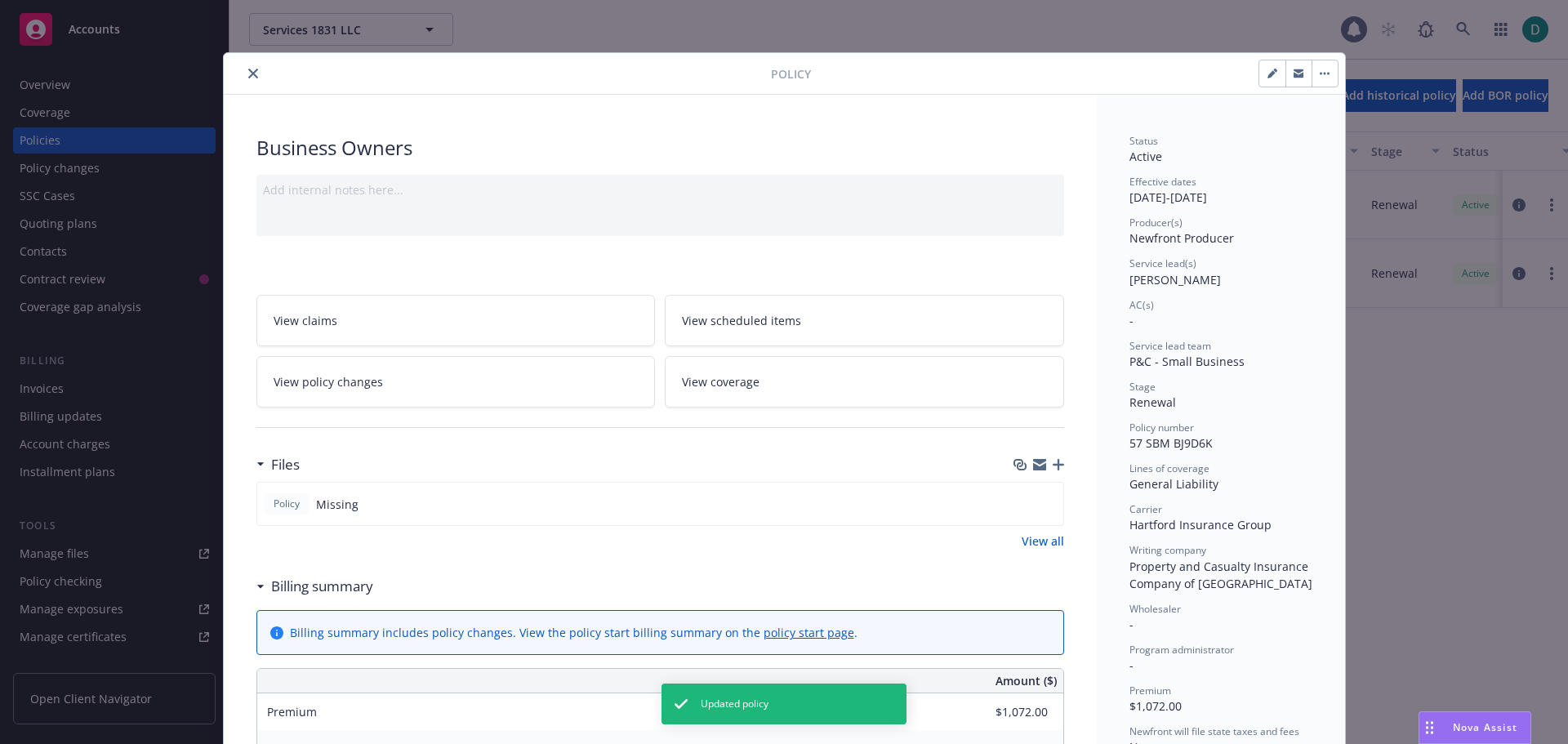
click at [256, 79] on div at bounding box center [500, 73] width 540 height 20
click at [250, 78] on icon "close" at bounding box center [253, 73] width 9 height 9
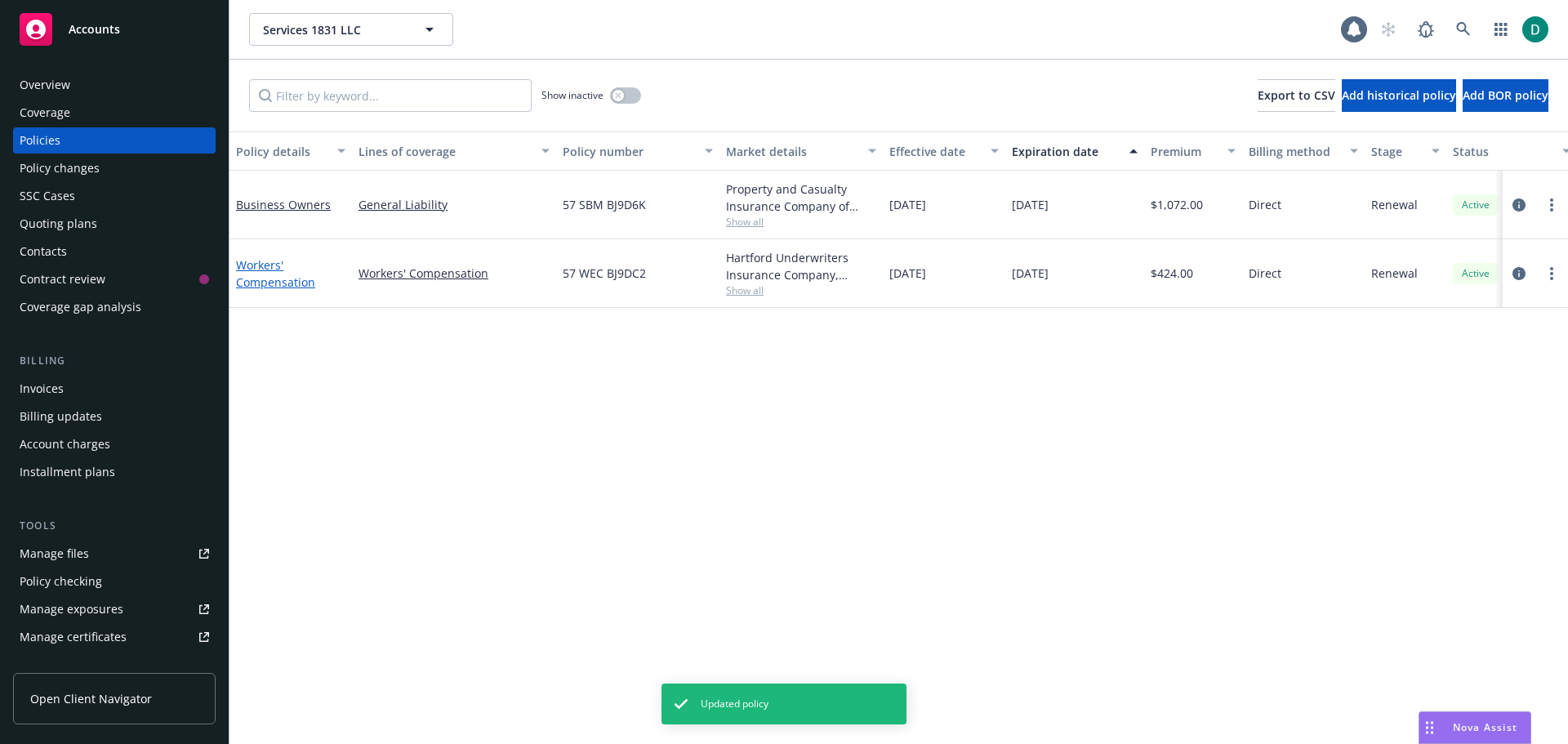
click at [269, 281] on link "Workers' Compensation" at bounding box center [276, 273] width 79 height 33
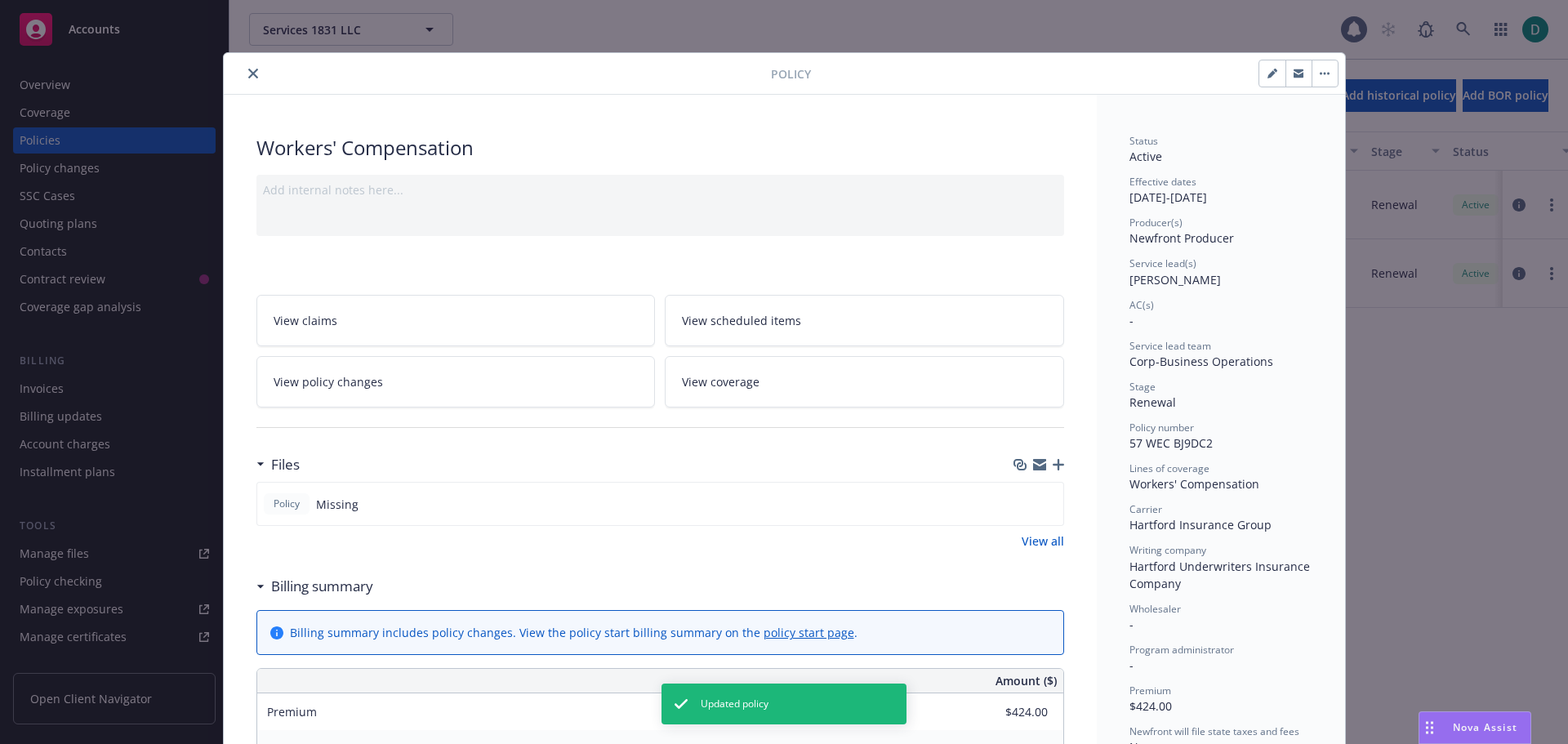
click at [1275, 68] on button "button" at bounding box center [1272, 73] width 26 height 26
select select "RENEWAL"
select select "12"
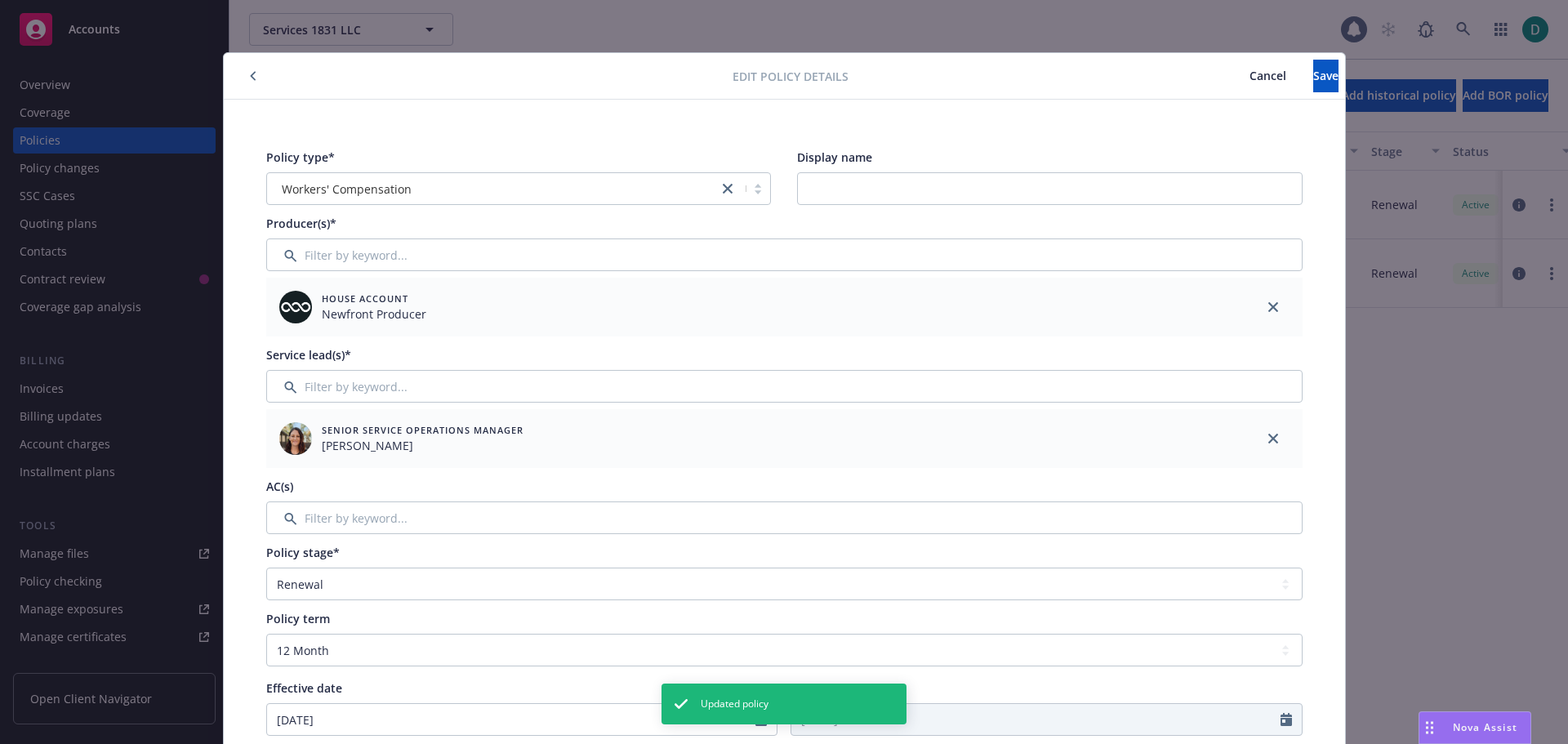
click at [1266, 427] on div at bounding box center [1273, 438] width 59 height 59
click at [1269, 434] on icon "close" at bounding box center [1273, 438] width 9 height 9
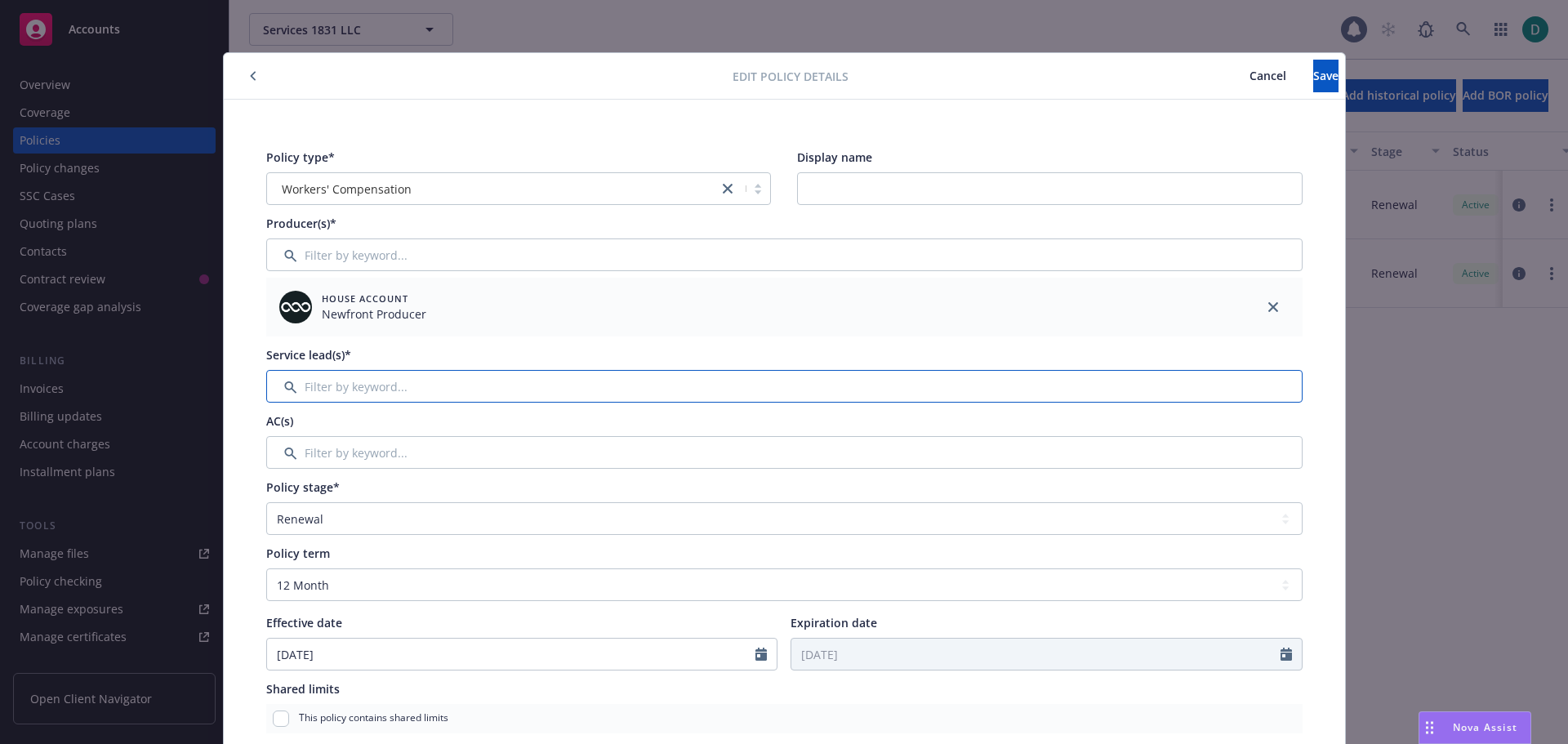
click at [843, 384] on input "Filter by keyword..." at bounding box center [784, 386] width 1037 height 33
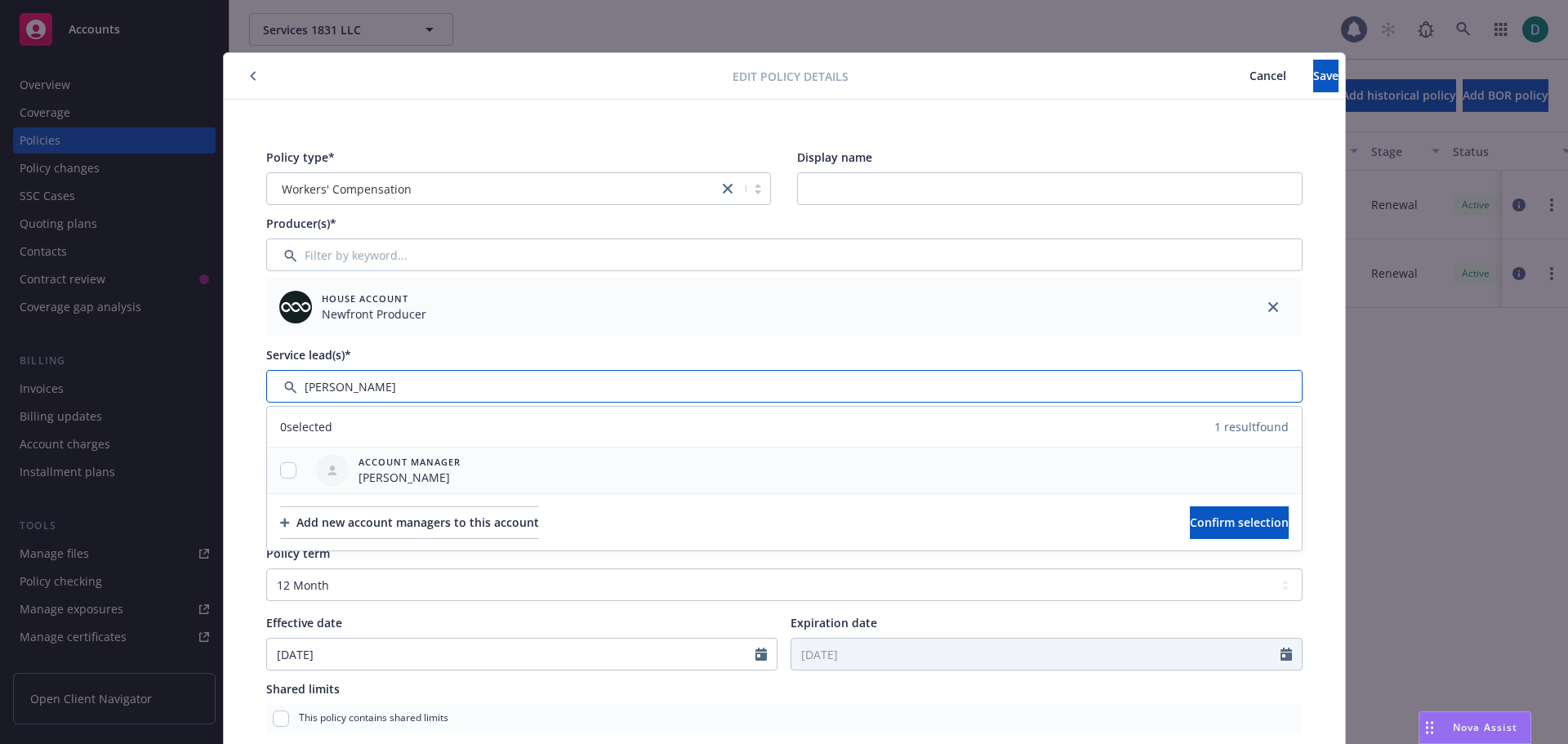
type input "[PERSON_NAME]"
click at [281, 463] on input "checkbox" at bounding box center [288, 470] width 16 height 16
checkbox input "true"
click at [1190, 523] on span "Confirm selection" at bounding box center [1239, 522] width 99 height 16
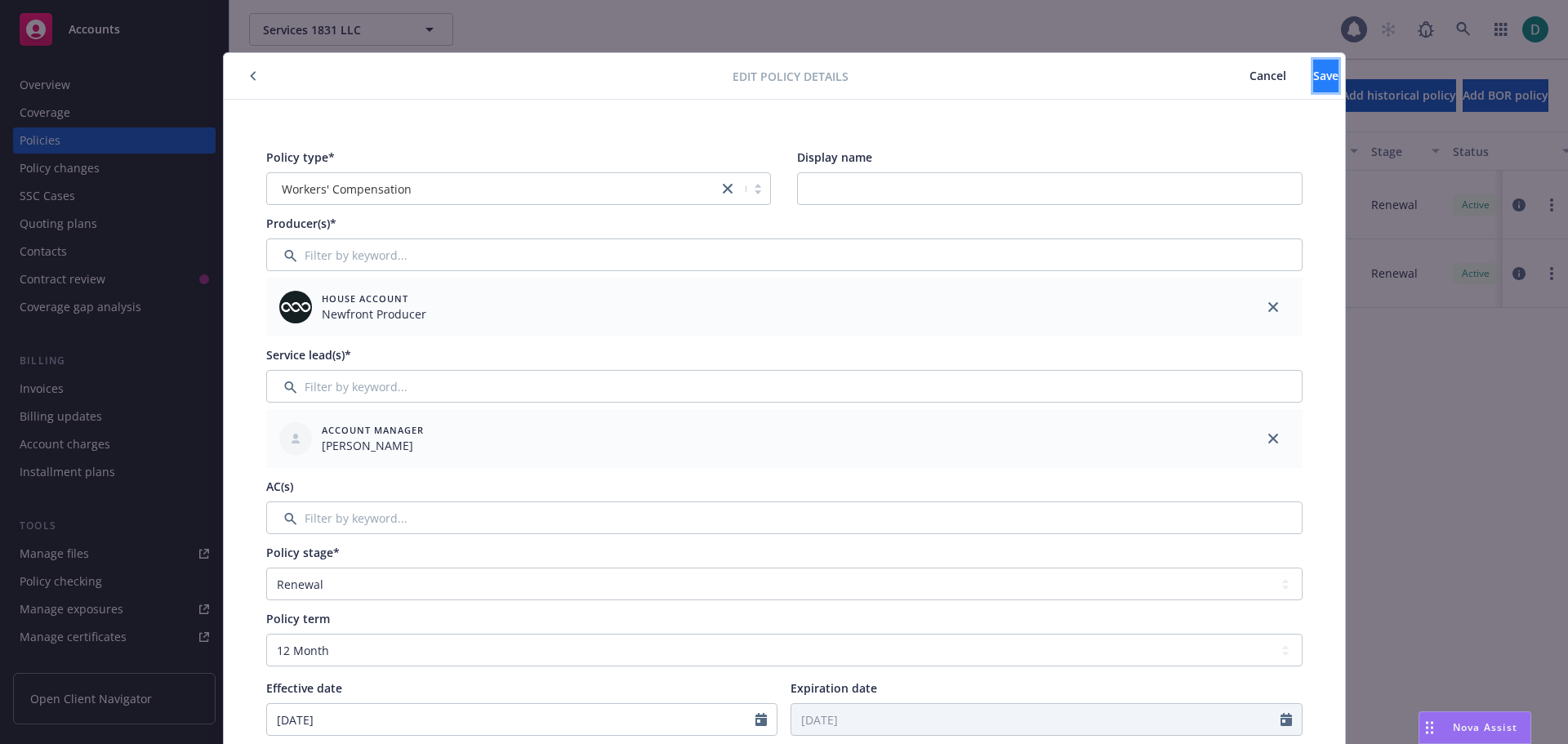
click at [1314, 90] on button "Save" at bounding box center [1326, 76] width 25 height 33
